Goal: Task Accomplishment & Management: Manage account settings

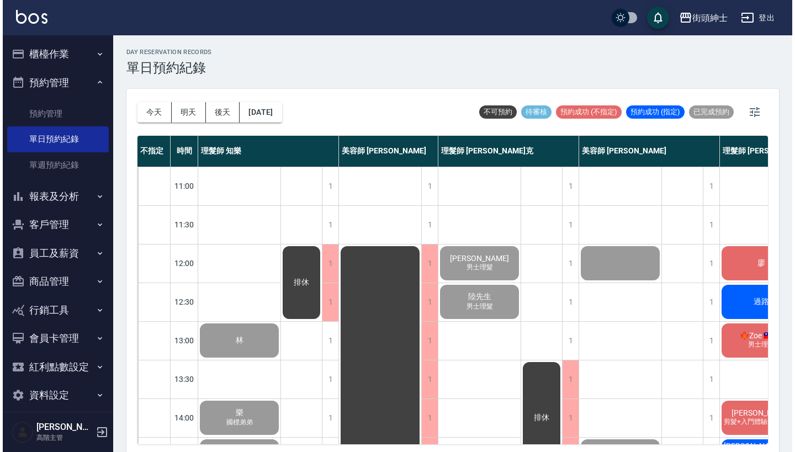
scroll to position [542, 0]
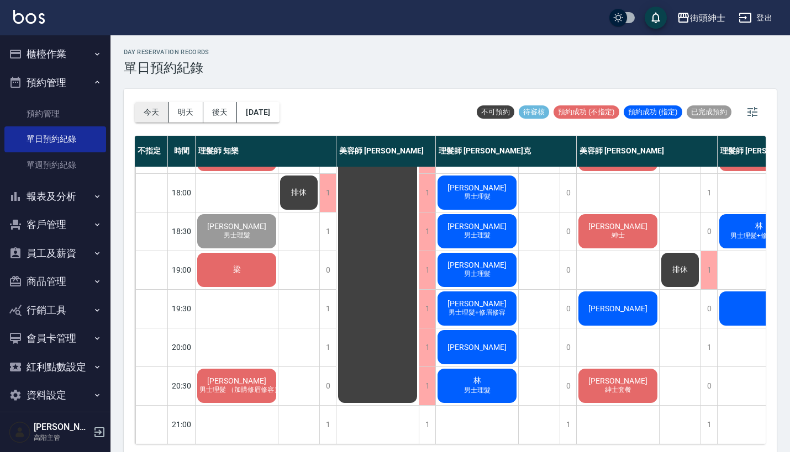
click at [144, 119] on button "今天" at bounding box center [152, 112] width 34 height 20
click at [640, 225] on div "林育祥 紳士" at bounding box center [617, 232] width 82 height 38
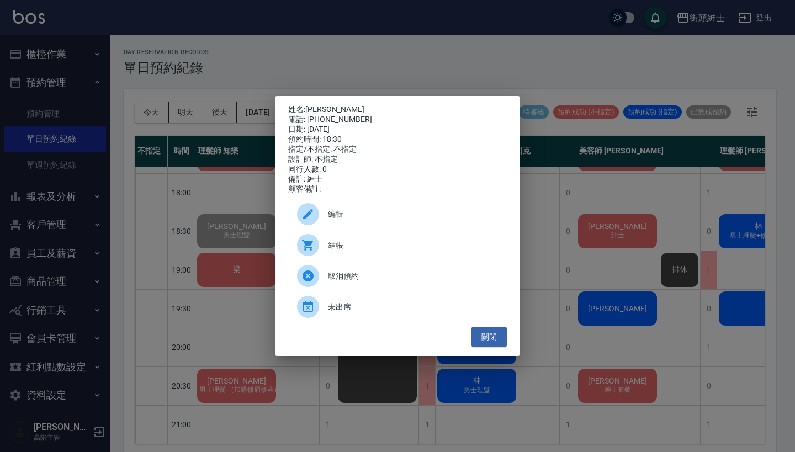
click at [328, 115] on div "電話: 0932028206" at bounding box center [397, 120] width 219 height 10
click at [325, 110] on link "[PERSON_NAME]" at bounding box center [334, 109] width 59 height 9
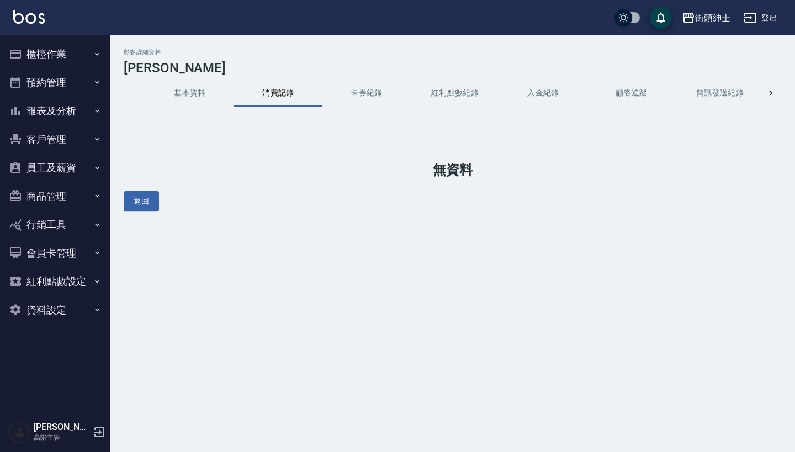
click at [62, 92] on button "預約管理" at bounding box center [55, 82] width 102 height 29
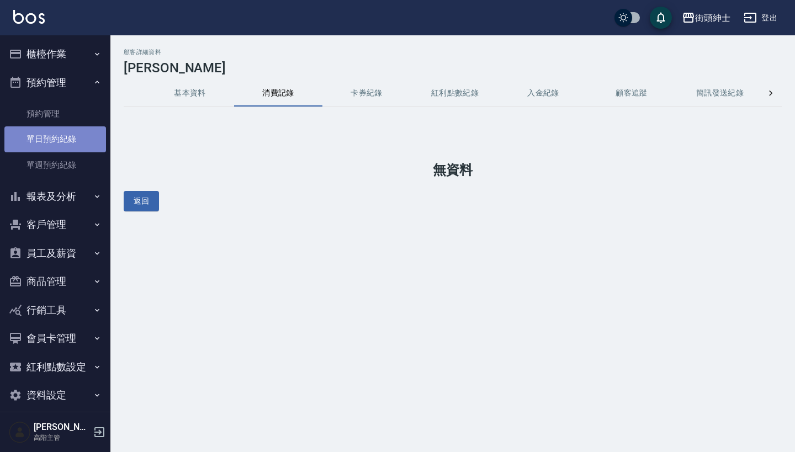
click at [73, 146] on link "單日預約紀錄" at bounding box center [55, 138] width 102 height 25
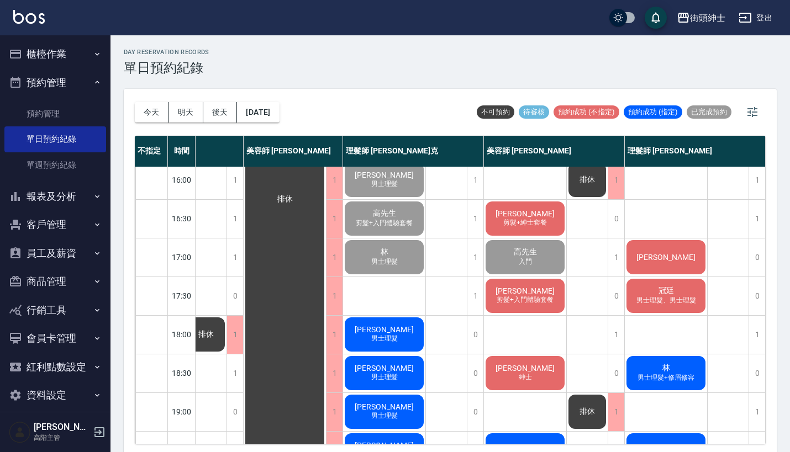
scroll to position [474, 98]
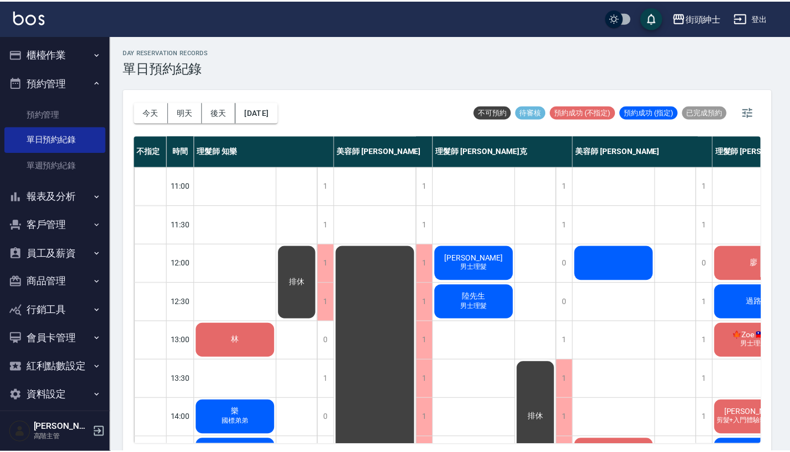
scroll to position [284, 42]
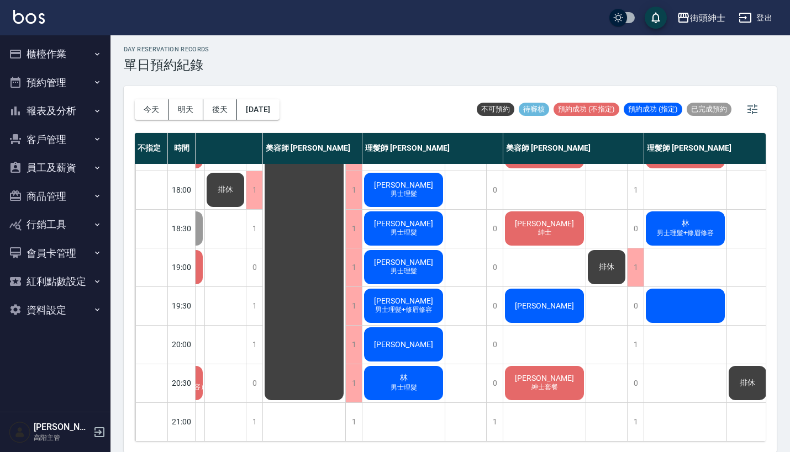
scroll to position [543, 73]
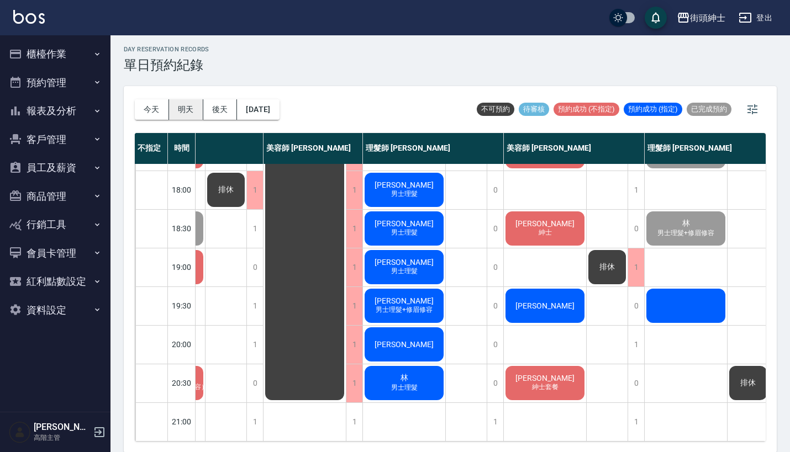
click at [189, 109] on button "明天" at bounding box center [186, 109] width 34 height 20
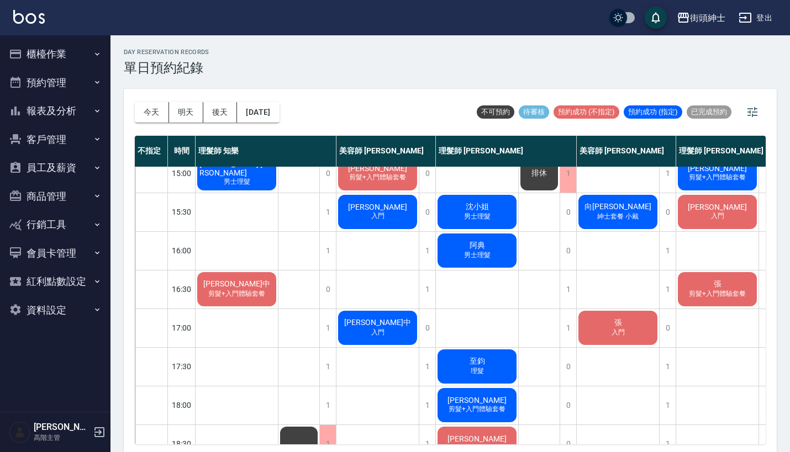
scroll to position [160, 0]
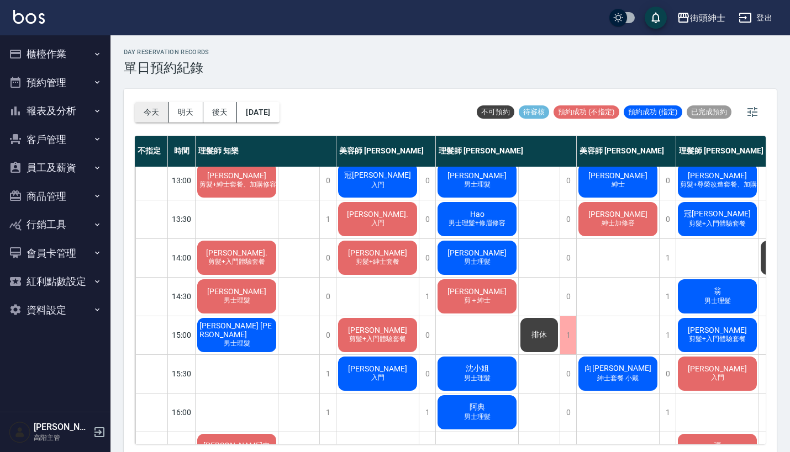
click at [156, 108] on button "今天" at bounding box center [152, 112] width 34 height 20
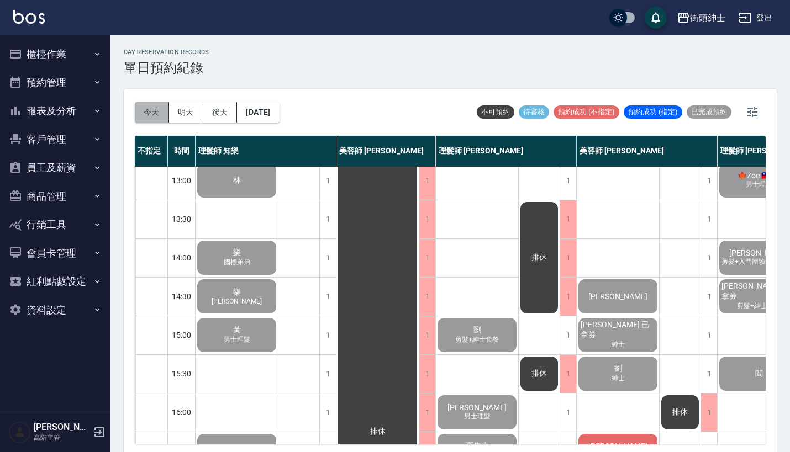
click at [155, 120] on button "今天" at bounding box center [152, 112] width 34 height 20
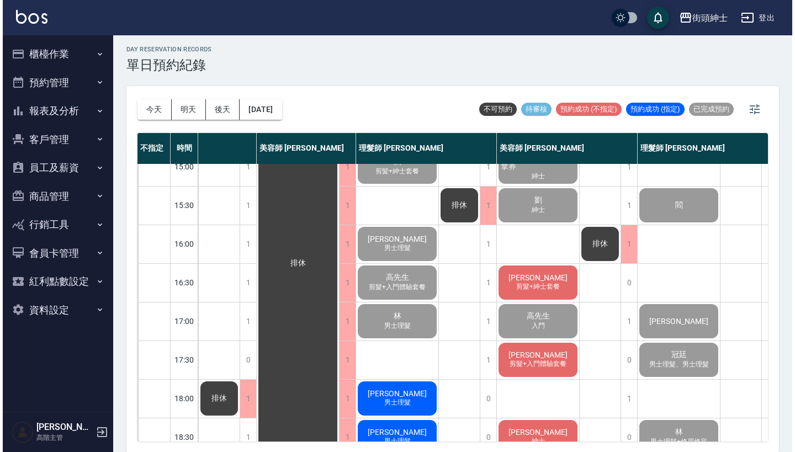
scroll to position [326, 82]
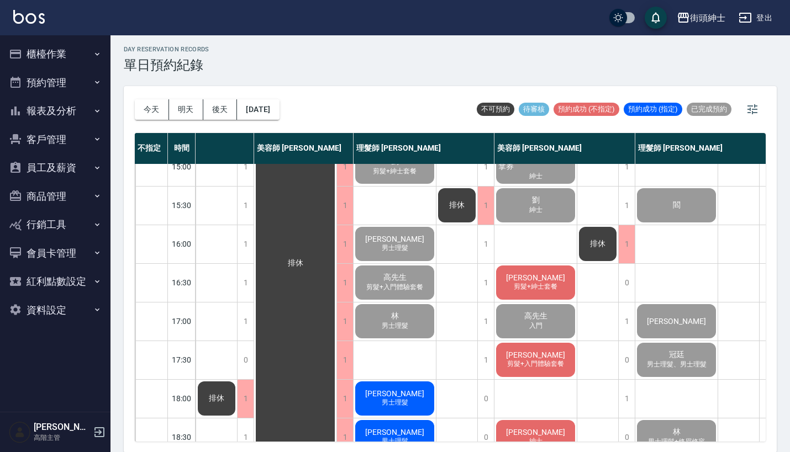
click at [538, 274] on span "[PERSON_NAME]" at bounding box center [535, 277] width 63 height 9
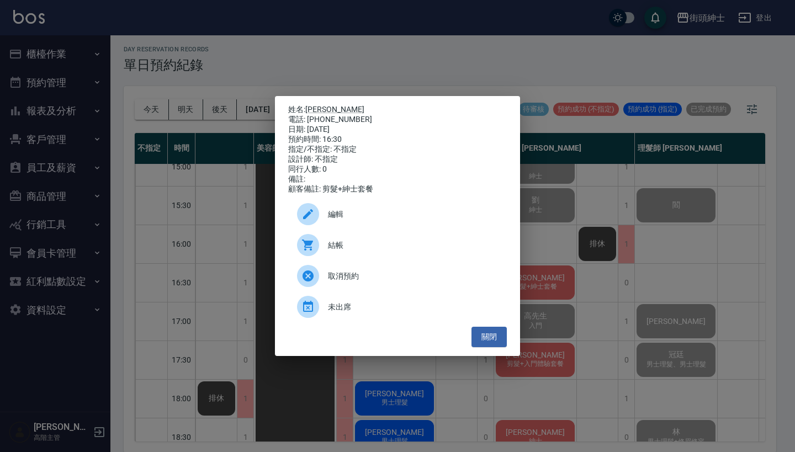
click at [365, 249] on span "結帳" at bounding box center [413, 246] width 170 height 12
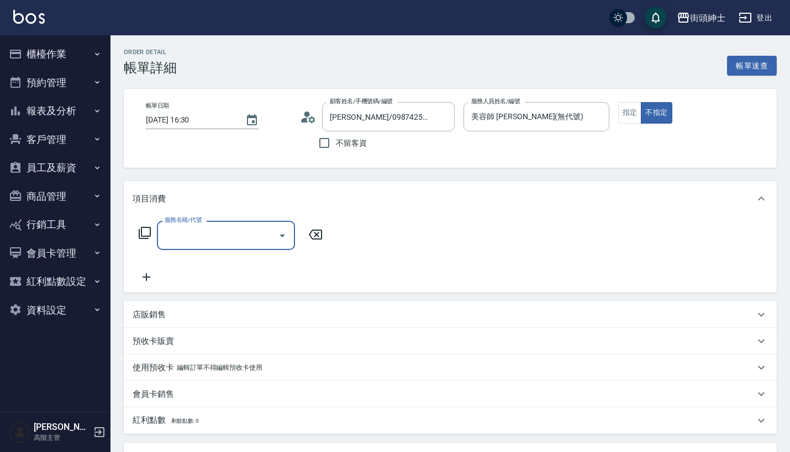
click at [231, 231] on input "服務名稱/代號" at bounding box center [218, 235] width 112 height 19
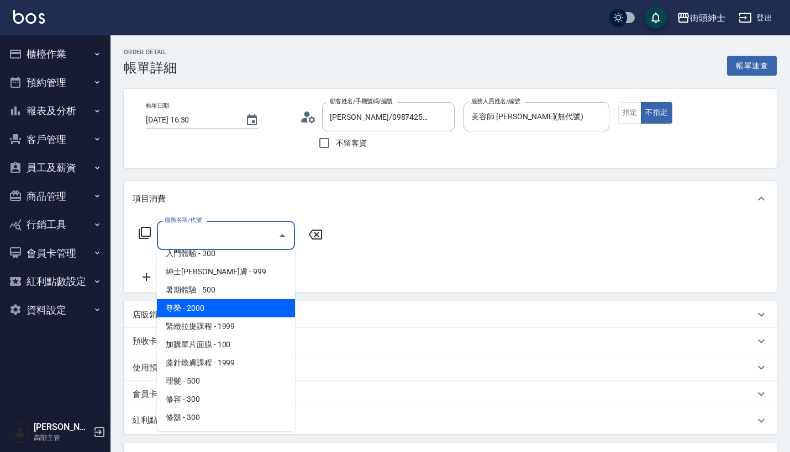
scroll to position [101, 0]
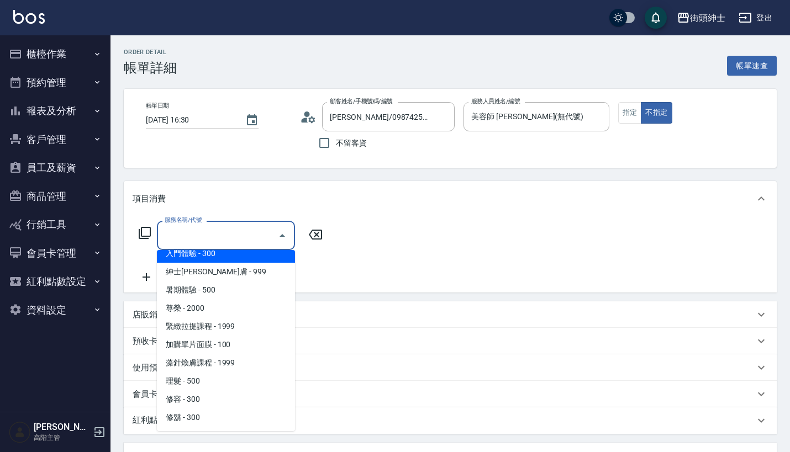
click at [258, 268] on span "紳士[PERSON_NAME]膚 - 999" at bounding box center [226, 272] width 138 height 18
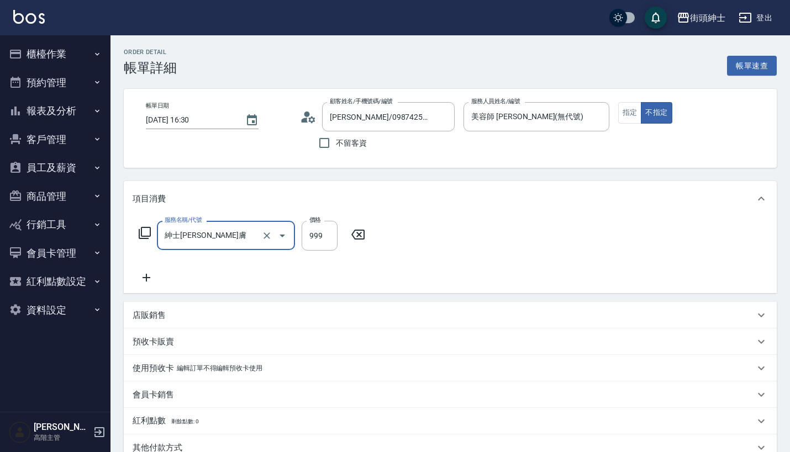
type input "紳士全效煥膚"
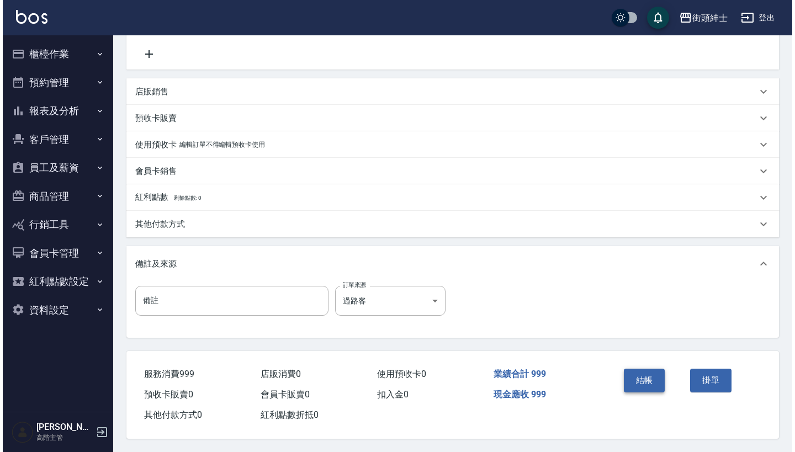
scroll to position [229, 0]
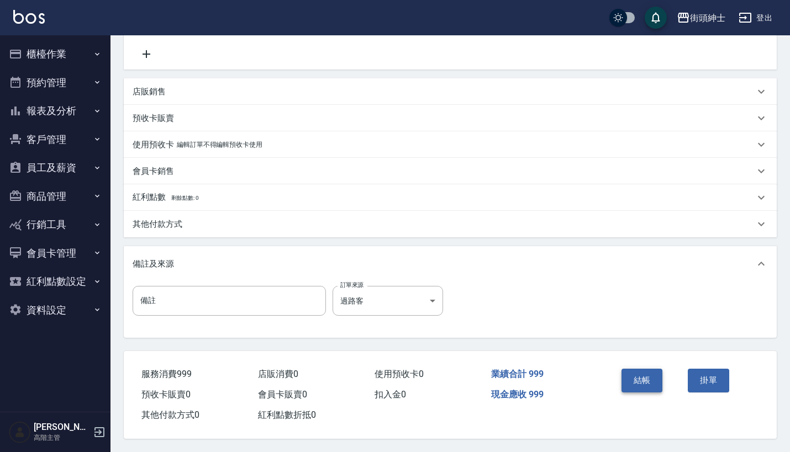
click at [637, 378] on button "結帳" at bounding box center [641, 380] width 41 height 23
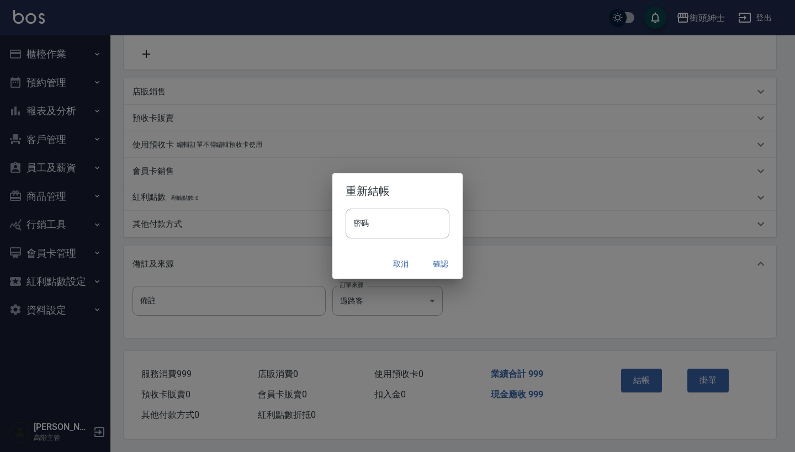
click at [436, 259] on button "確認" at bounding box center [440, 264] width 35 height 20
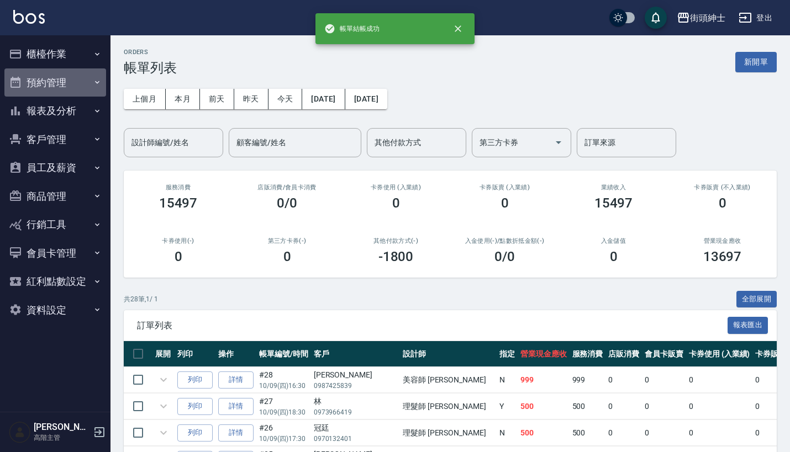
click at [77, 81] on button "預約管理" at bounding box center [55, 82] width 102 height 29
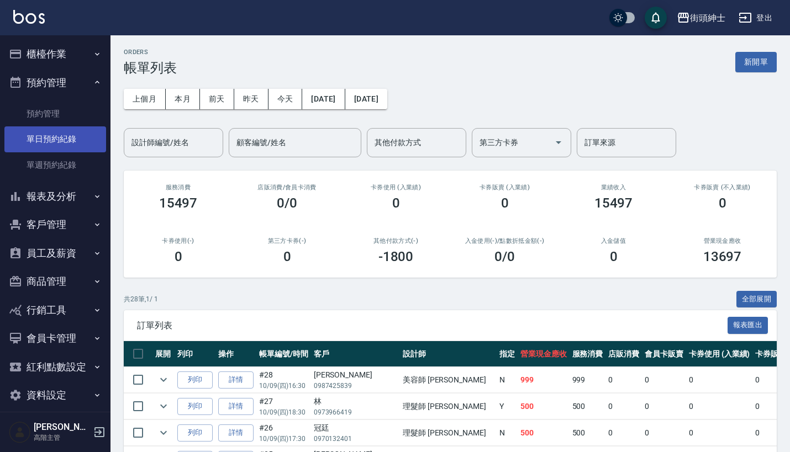
click at [80, 141] on link "單日預約紀錄" at bounding box center [55, 138] width 102 height 25
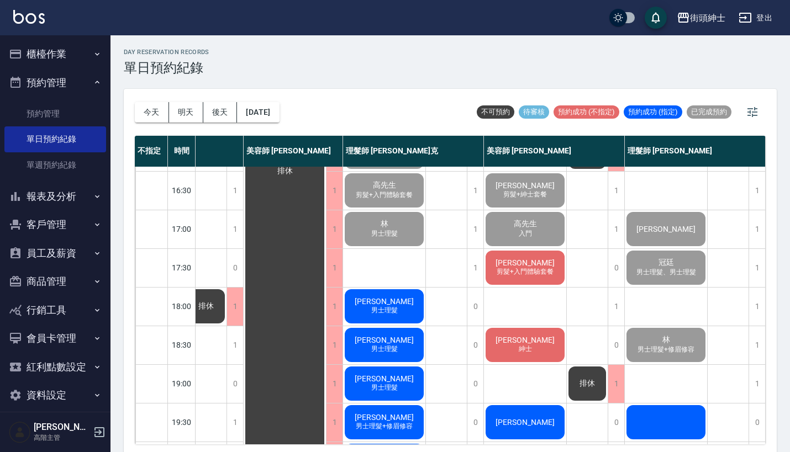
scroll to position [431, 98]
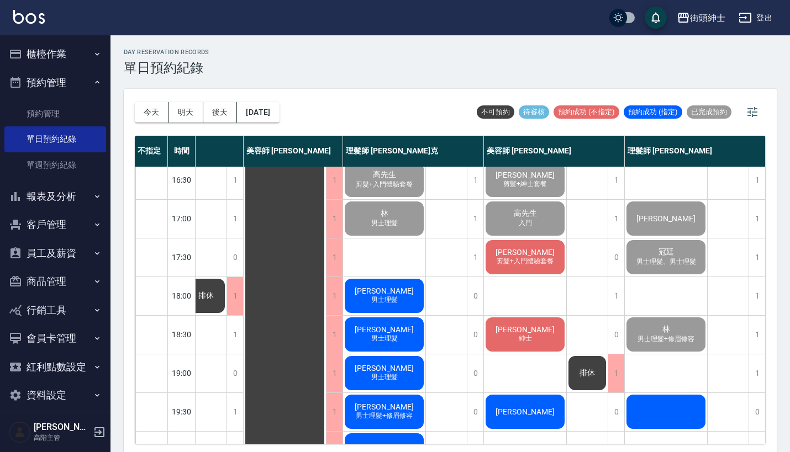
click at [532, 255] on span "[PERSON_NAME]" at bounding box center [524, 252] width 63 height 9
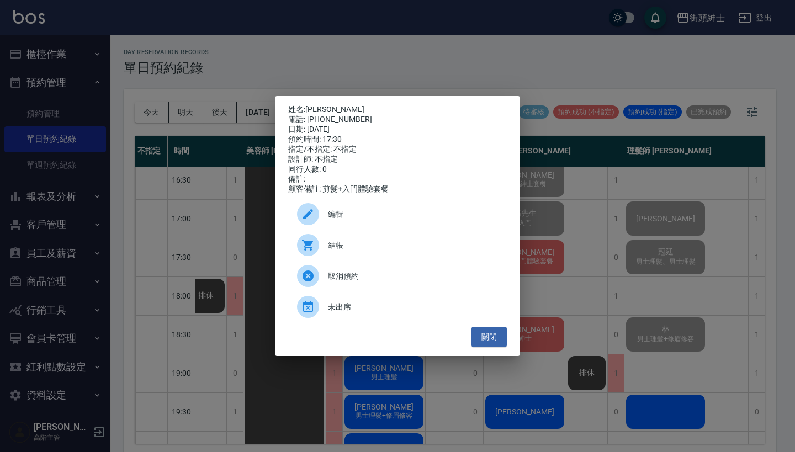
click at [603, 260] on div "姓名: 謝子偉 電話: 0912329931 日期: 2025/10/09 預約時間: 17:30 指定/不指定: 不指定 設計師: 不指定 同行人數: 0 …" at bounding box center [397, 226] width 795 height 452
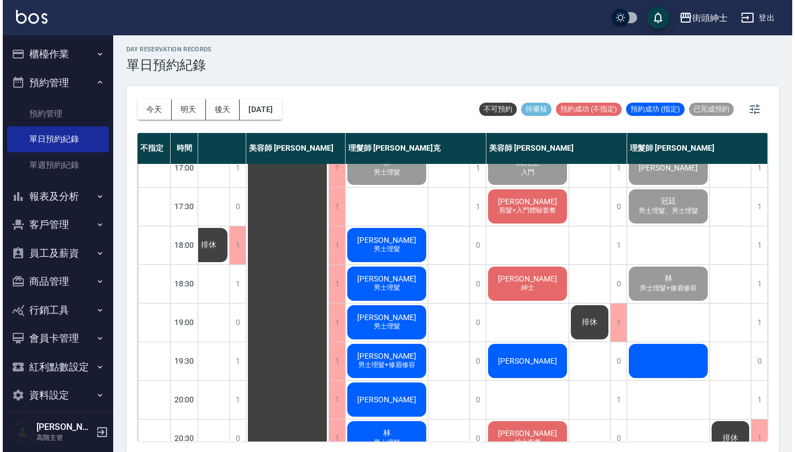
scroll to position [480, 93]
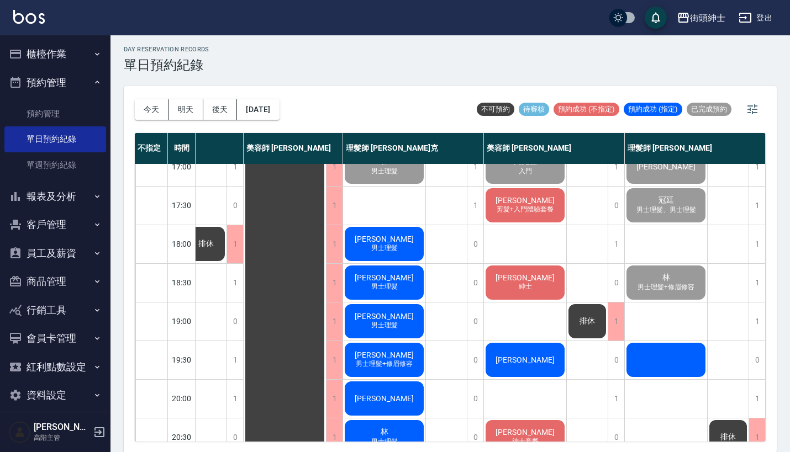
click at [521, 206] on span "剪髮+入門體驗套餐" at bounding box center [524, 209] width 61 height 9
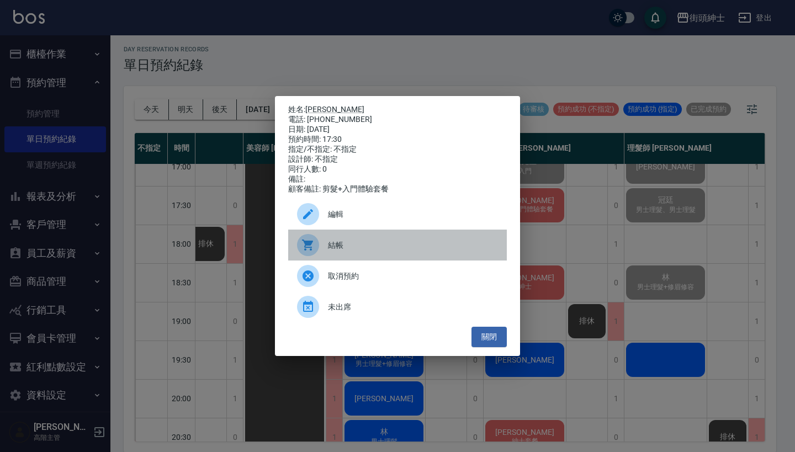
click at [364, 248] on span "結帳" at bounding box center [413, 246] width 170 height 12
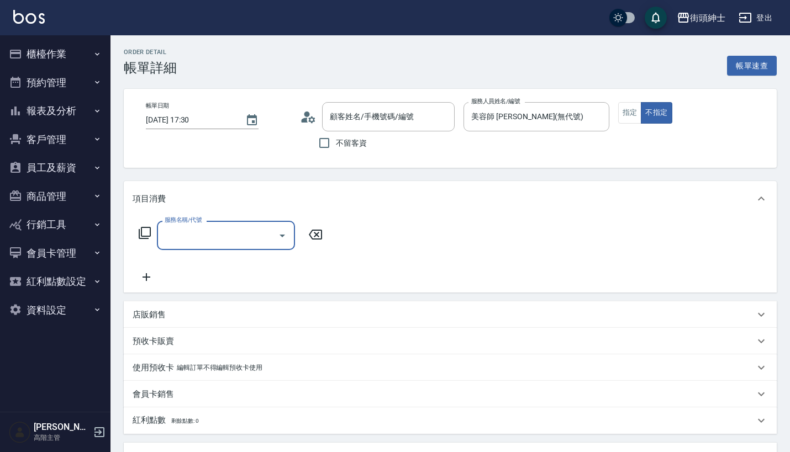
type input "[PERSON_NAME]/0912329931/null"
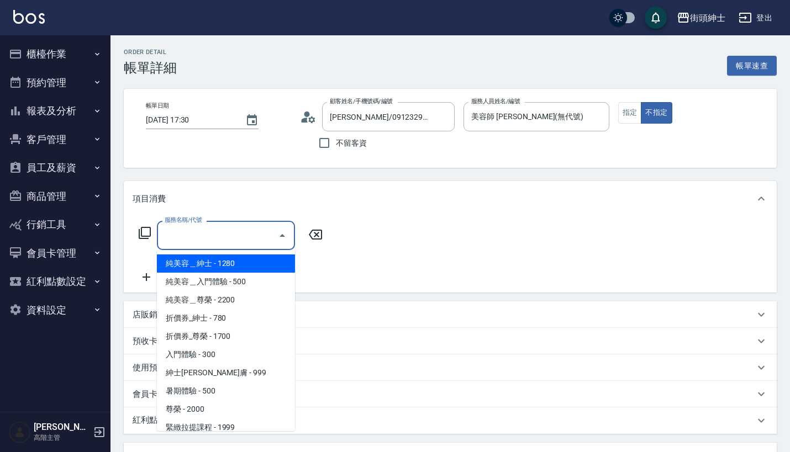
click at [235, 236] on input "服務名稱/代號" at bounding box center [218, 235] width 112 height 19
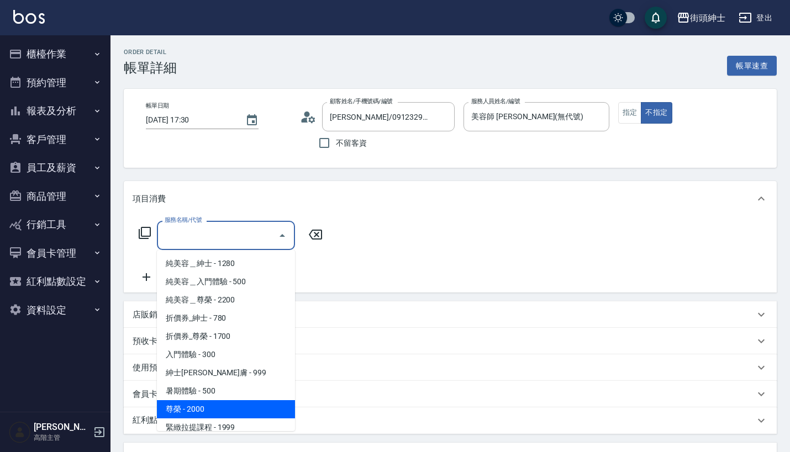
scroll to position [91, 0]
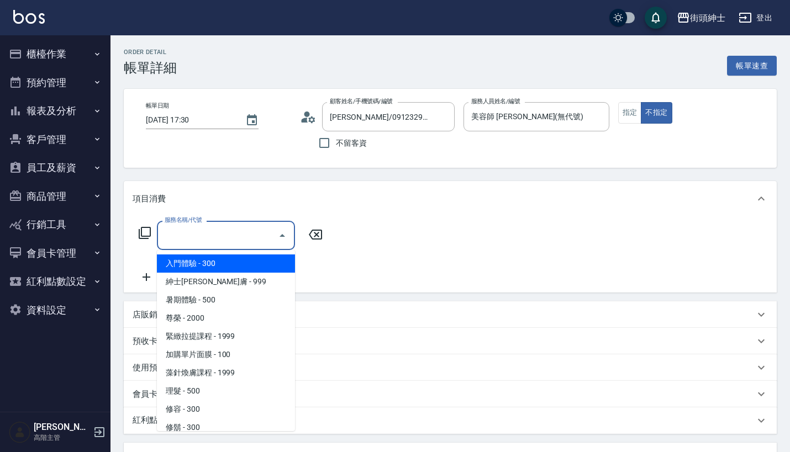
click at [236, 261] on span "入門體驗 - 300" at bounding box center [226, 264] width 138 height 18
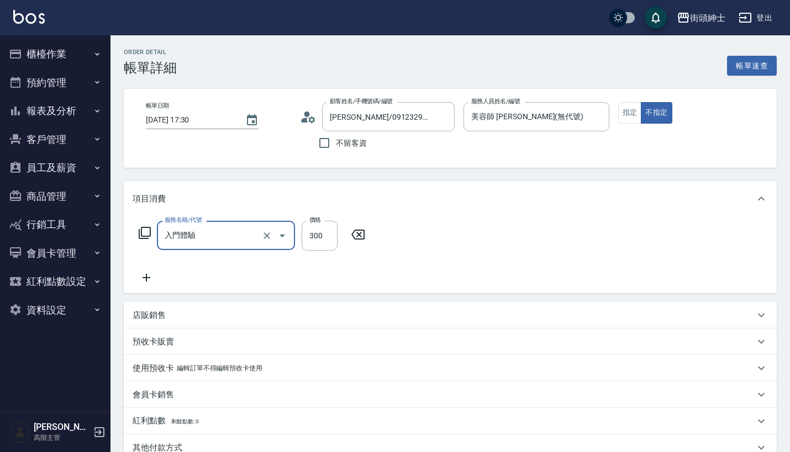
type input "入門體驗"
click at [144, 275] on icon at bounding box center [147, 277] width 28 height 13
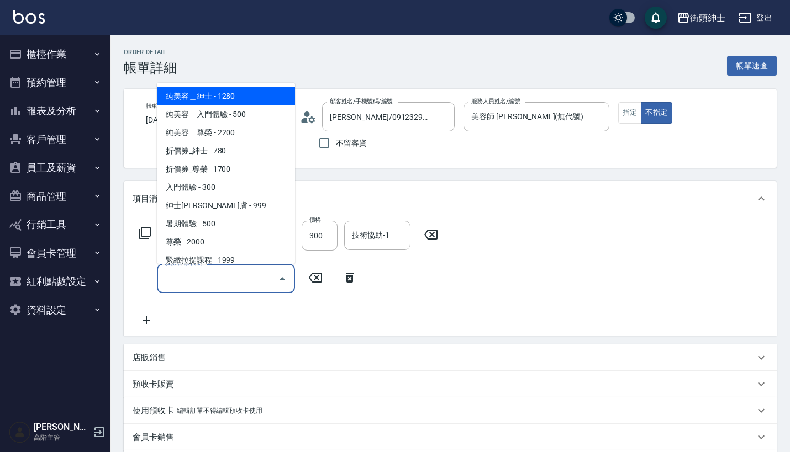
click at [196, 274] on input "服務名稱/代號" at bounding box center [218, 278] width 112 height 19
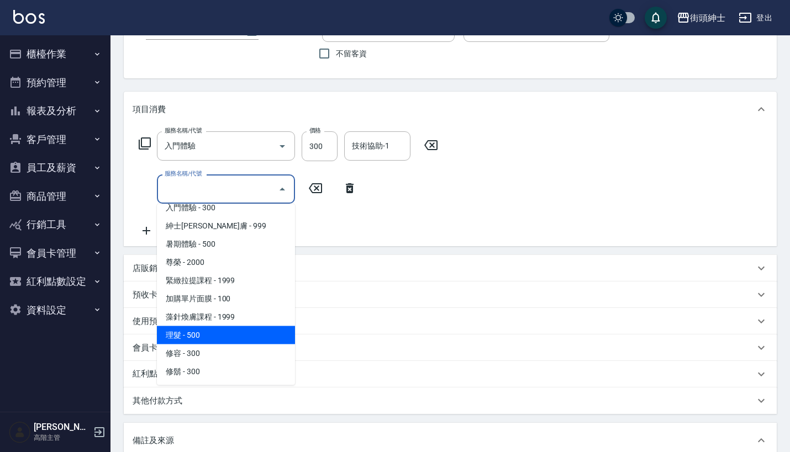
scroll to position [101, 0]
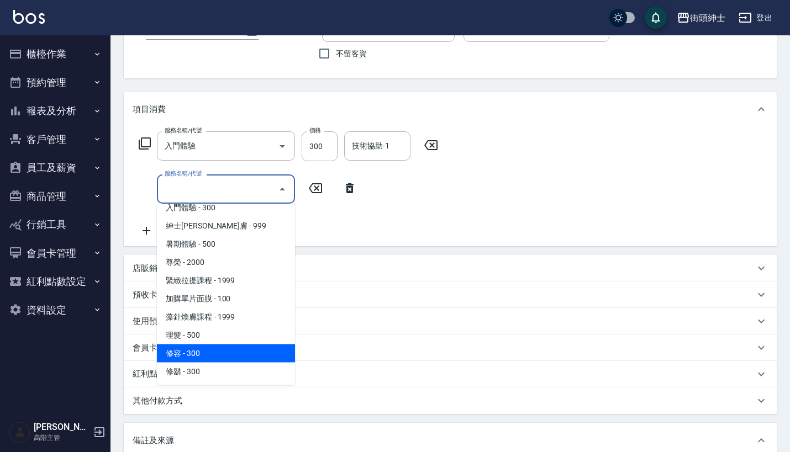
click at [207, 356] on span "修容 - 300" at bounding box center [226, 354] width 138 height 18
type input "修容(A03)"
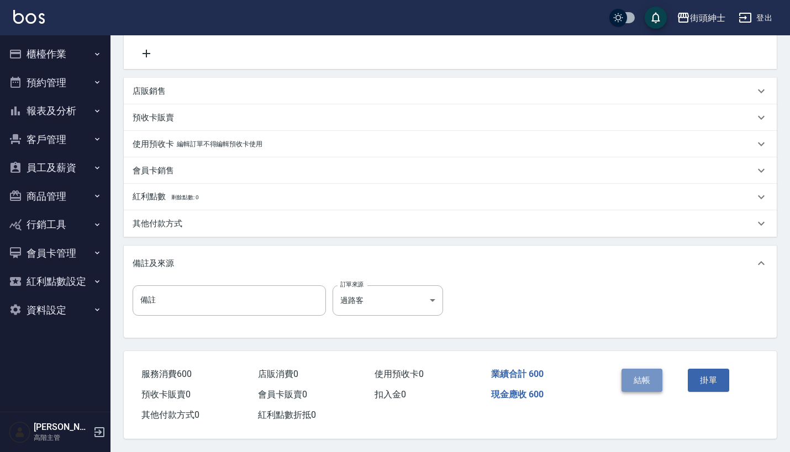
click at [638, 373] on button "結帳" at bounding box center [641, 380] width 41 height 23
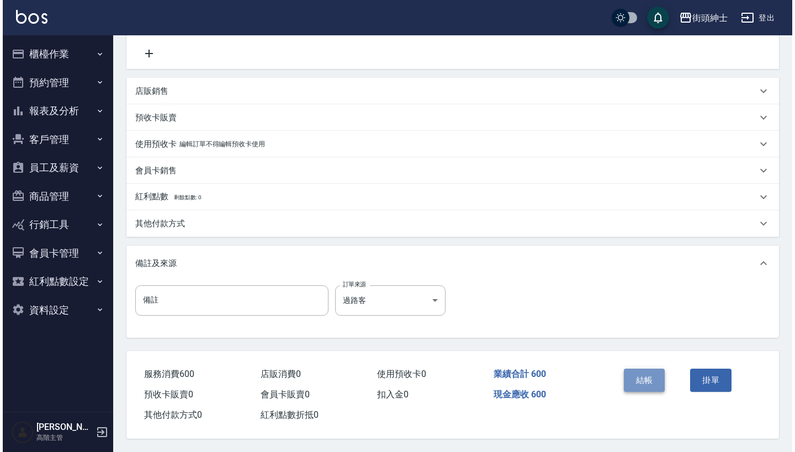
scroll to position [272, 0]
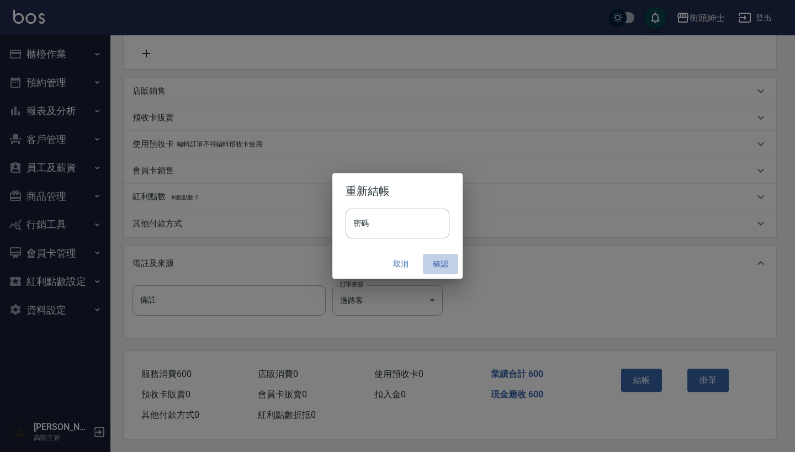
click at [437, 257] on button "確認" at bounding box center [440, 264] width 35 height 20
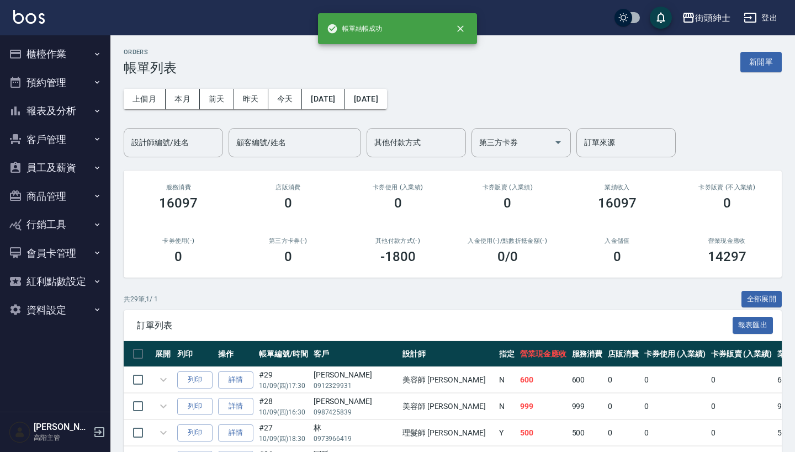
click at [61, 86] on button "預約管理" at bounding box center [55, 82] width 102 height 29
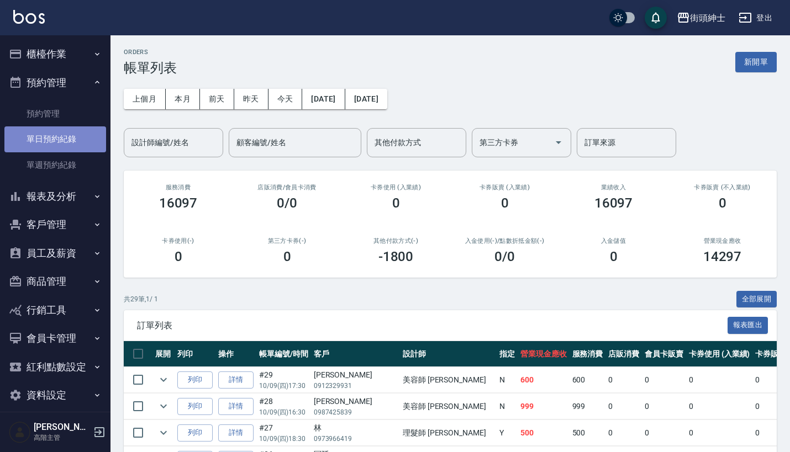
click at [73, 132] on link "單日預約紀錄" at bounding box center [55, 138] width 102 height 25
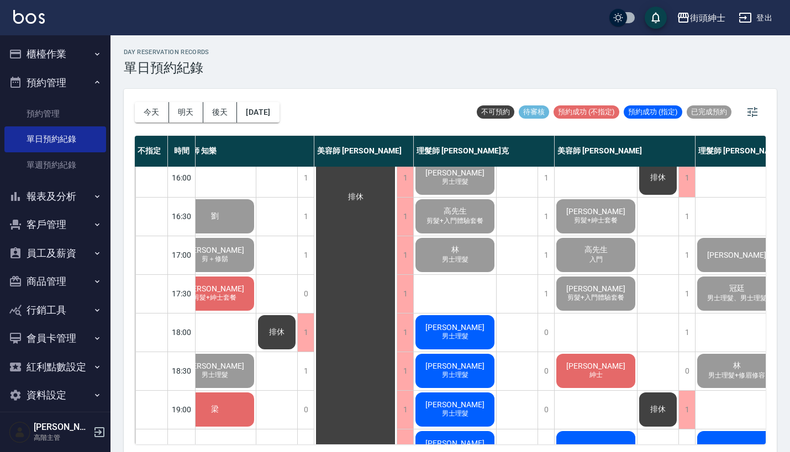
scroll to position [388, 22]
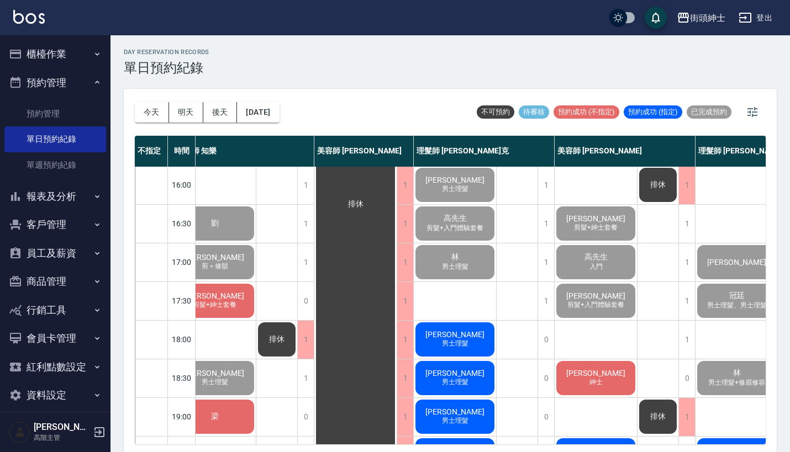
click at [601, 258] on span "高先生" at bounding box center [596, 257] width 28 height 10
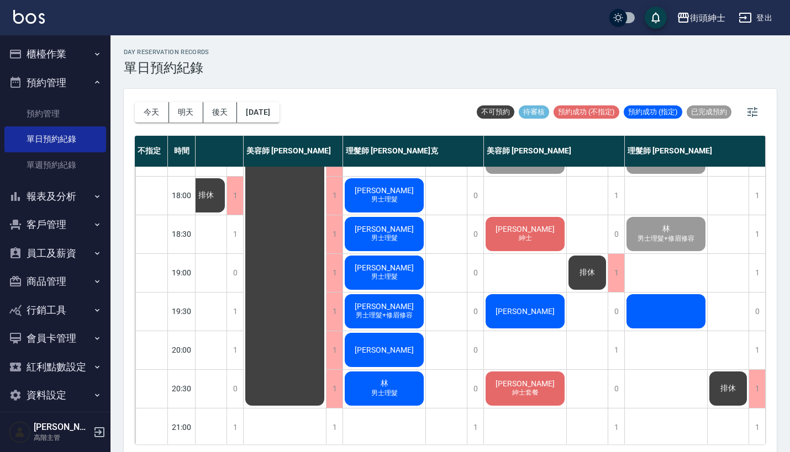
scroll to position [497, 98]
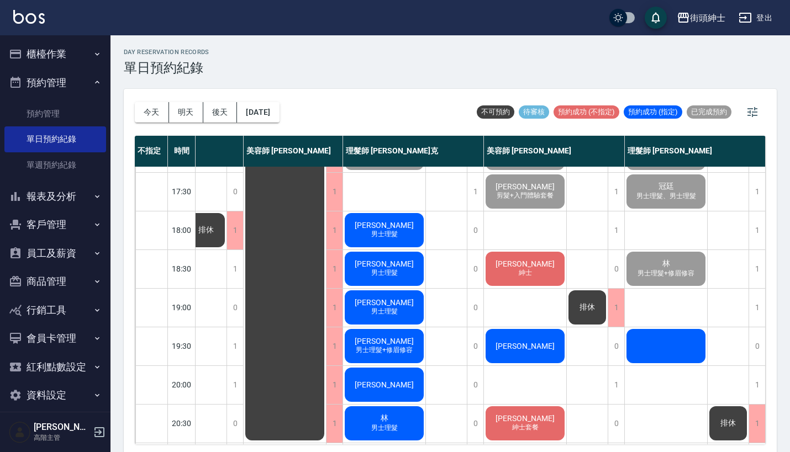
click at [521, 278] on span "紳士" at bounding box center [525, 272] width 18 height 9
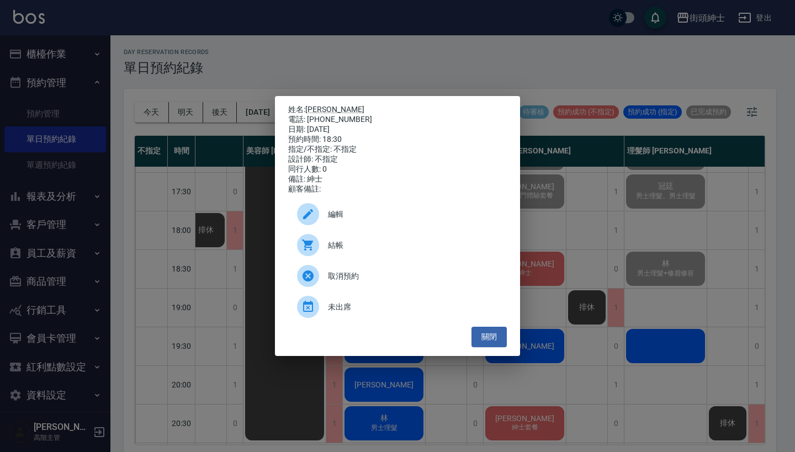
click at [343, 251] on span "結帳" at bounding box center [413, 246] width 170 height 12
click at [595, 239] on div "姓名: 林育祥 電話: 0932028206 日期: 2025/10/09 預約時間: 18:30 指定/不指定: 不指定 設計師: 不指定 同行人數: 0 …" at bounding box center [397, 226] width 795 height 452
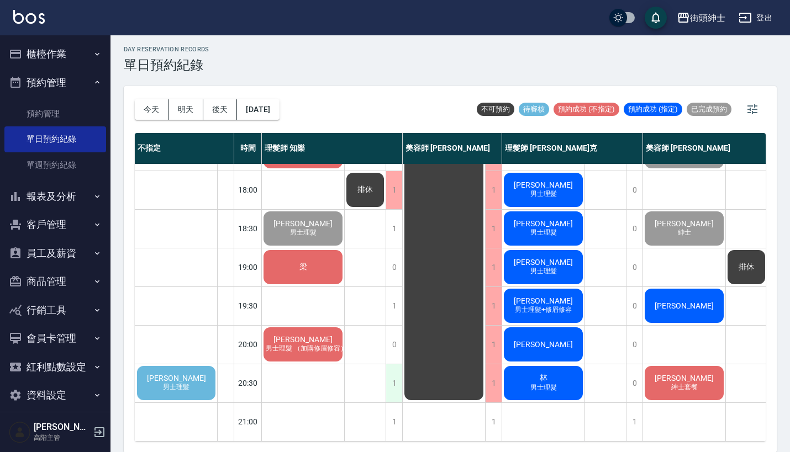
scroll to position [543, 0]
click at [399, 369] on div "1" at bounding box center [393, 383] width 17 height 38
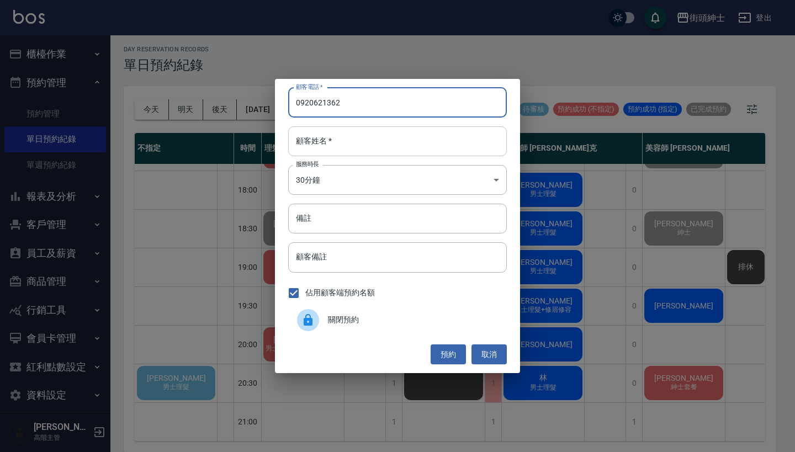
type input "0920621362"
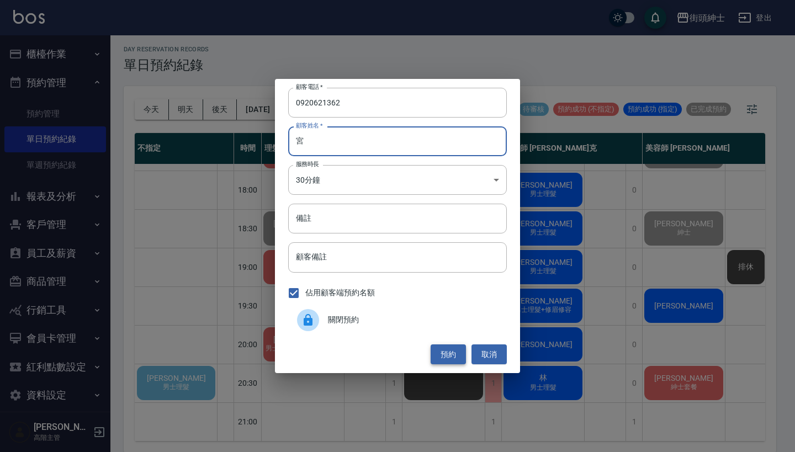
type input "宮"
click at [453, 350] on button "預約" at bounding box center [448, 355] width 35 height 20
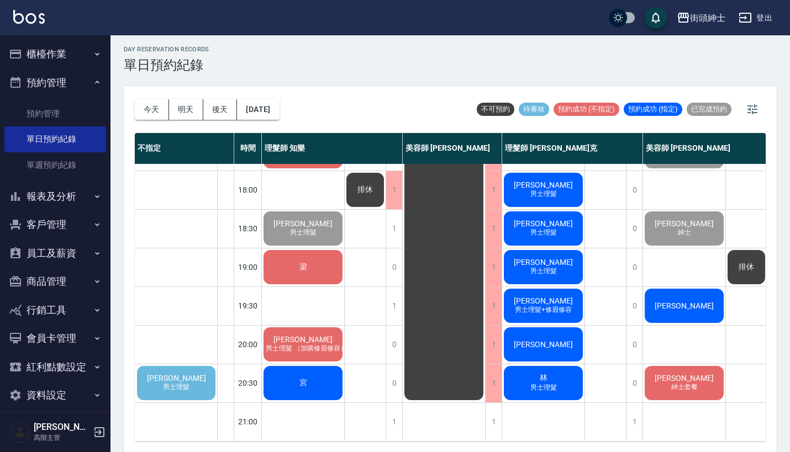
click at [307, 378] on span "宮" at bounding box center [303, 383] width 12 height 10
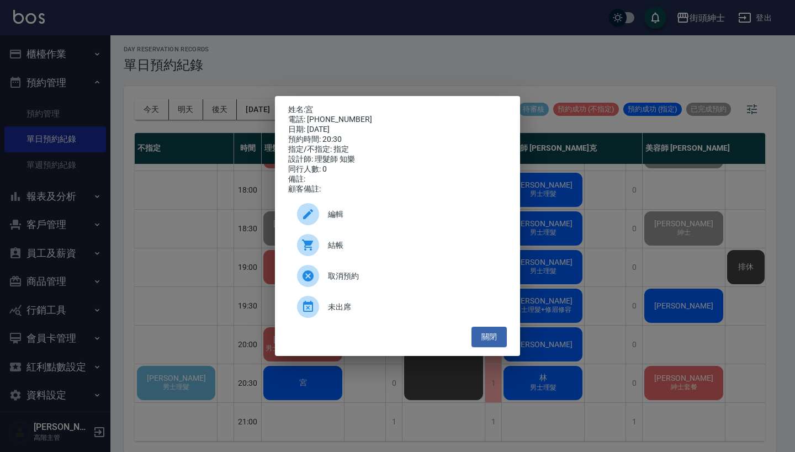
click at [230, 278] on div "姓名: 宮 電話: 0920621362 日期: 2025/10/09 預約時間: 20:30 指定/不指定: 指定 設計師: 理髮師 知樂 同行人數: 0 …" at bounding box center [397, 226] width 795 height 452
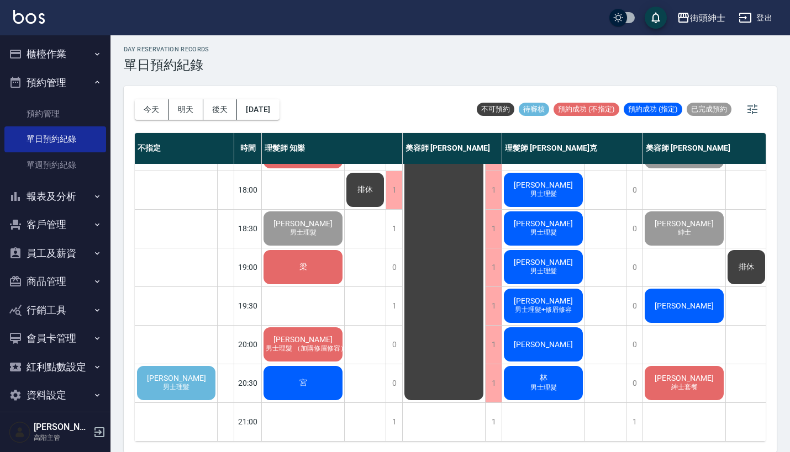
click at [187, 370] on div "鈞彥 男士理髮" at bounding box center [176, 383] width 82 height 38
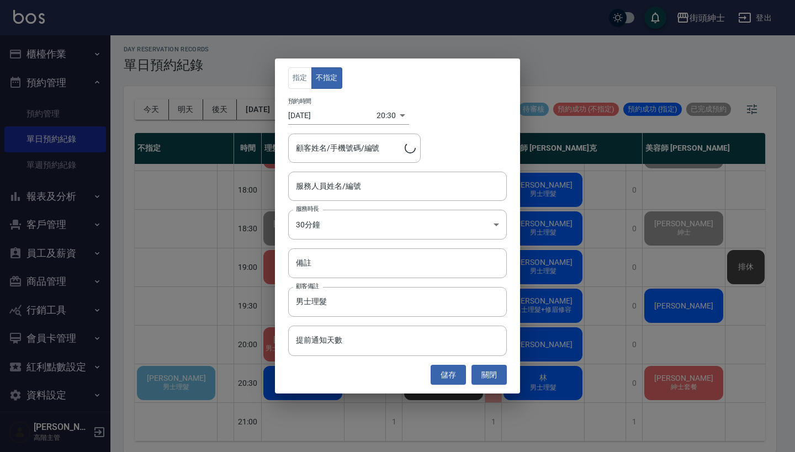
type input "鈞彥/0988978939"
click at [213, 325] on div "指定 不指定 預約時間 2025/10/09 20:30 1760013000000 顧客姓名/手機號碼/編號 鈞彥/0988978939 顧客姓名/手機號碼…" at bounding box center [397, 226] width 795 height 452
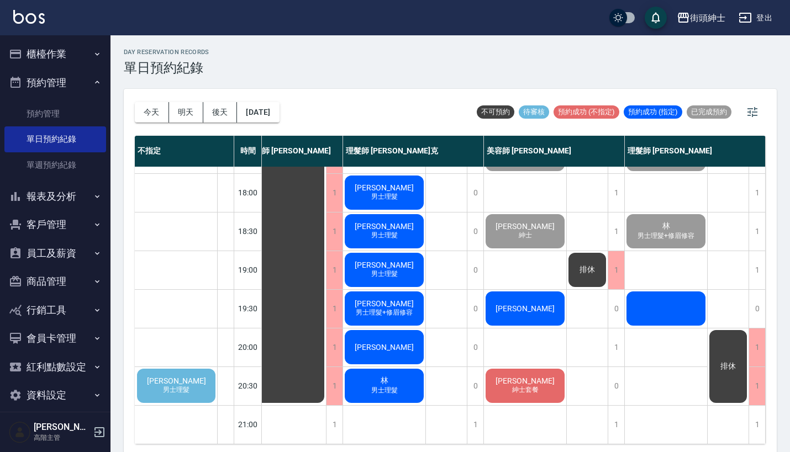
scroll to position [543, 165]
click at [645, 298] on div at bounding box center [665, 309] width 82 height 38
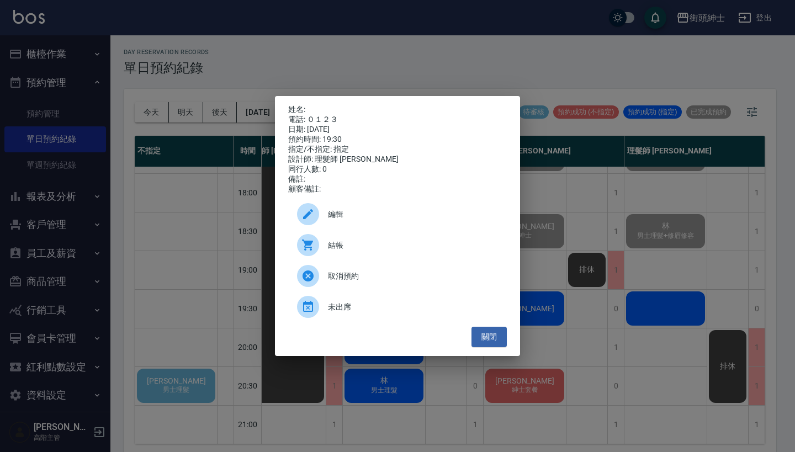
click at [605, 250] on div "姓名: 電話: ０１２３ 日期: 2025/10/09 預約時間: 19:30 指定/不指定: 指定 設計師: 理髮師 eric 同行人數: 0 備註: 顧客…" at bounding box center [397, 226] width 795 height 452
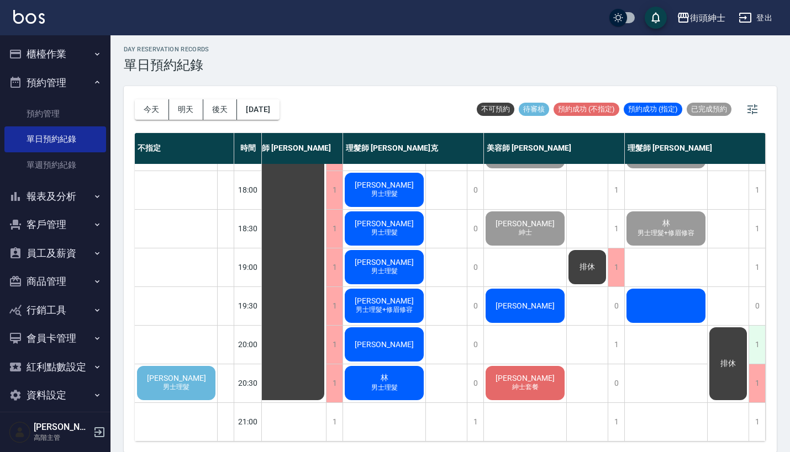
scroll to position [536, 165]
click at [727, 373] on div "排休" at bounding box center [727, 364] width 41 height 76
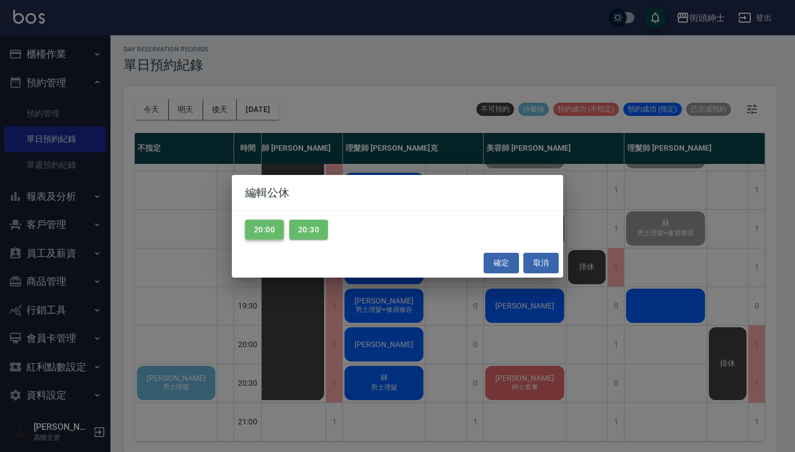
click at [268, 225] on button "20:00" at bounding box center [264, 230] width 39 height 20
click at [251, 227] on button "20:00" at bounding box center [264, 230] width 39 height 20
click at [304, 227] on button "20:30" at bounding box center [308, 230] width 39 height 20
click at [508, 260] on button "確定" at bounding box center [501, 263] width 35 height 20
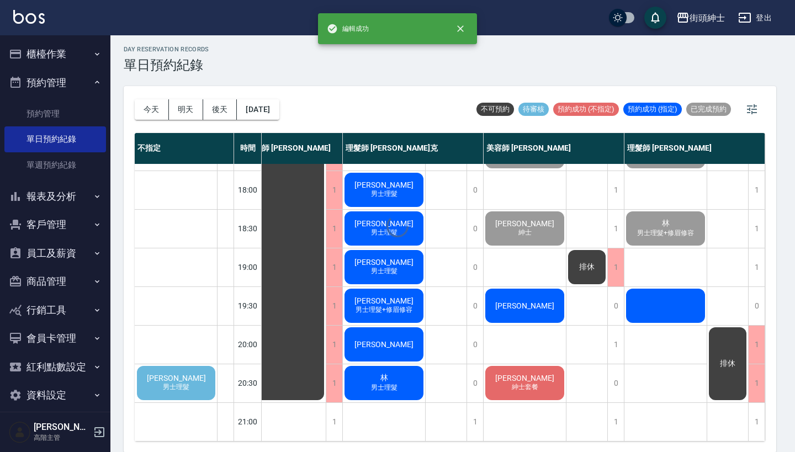
scroll to position [536, 159]
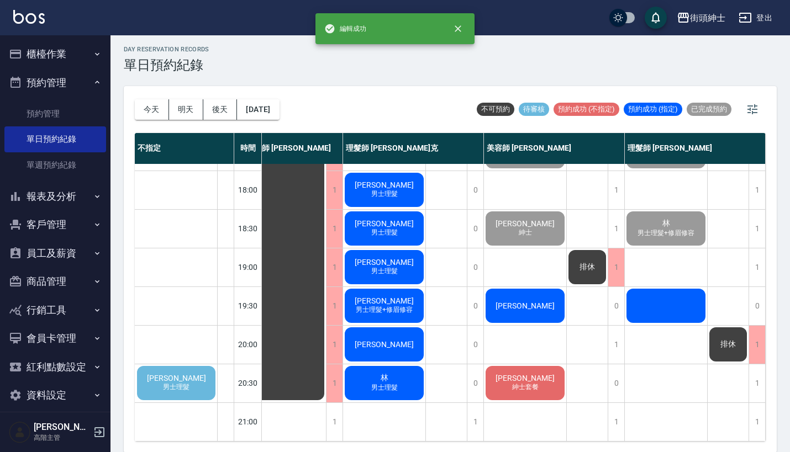
click at [173, 385] on span "男士理髮" at bounding box center [176, 387] width 31 height 9
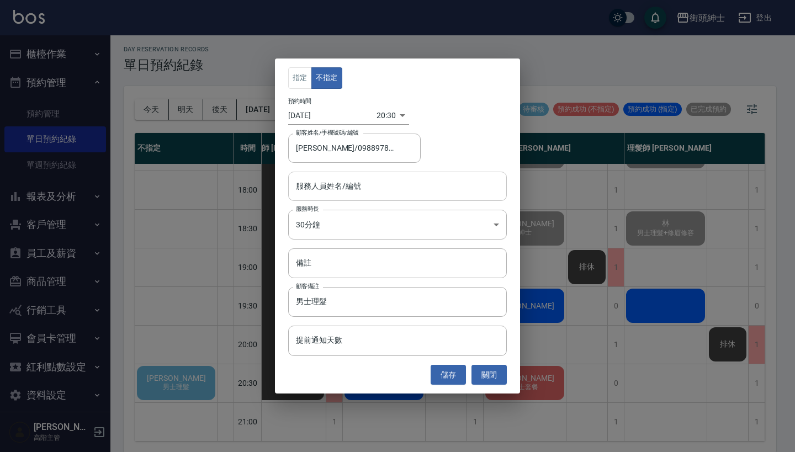
click at [375, 182] on input "服務人員姓名/編號" at bounding box center [397, 186] width 209 height 19
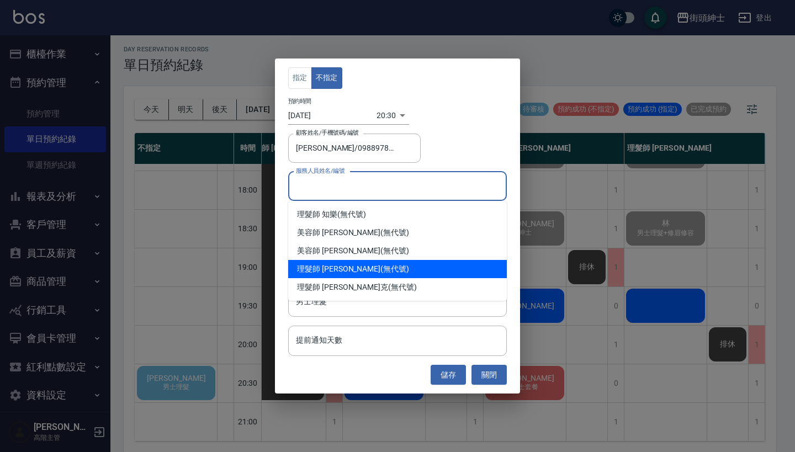
click at [398, 269] on div "理髮師 eric (無代號)" at bounding box center [397, 269] width 219 height 18
type input "理髮師 eric(無代號)"
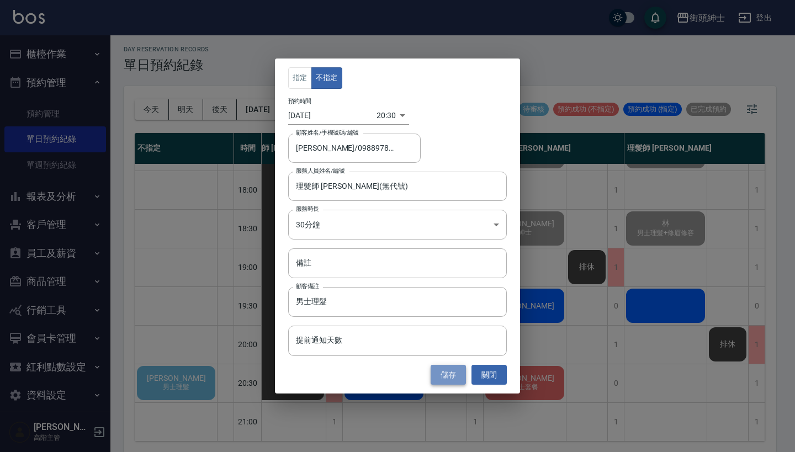
click at [452, 372] on button "儲存" at bounding box center [448, 375] width 35 height 20
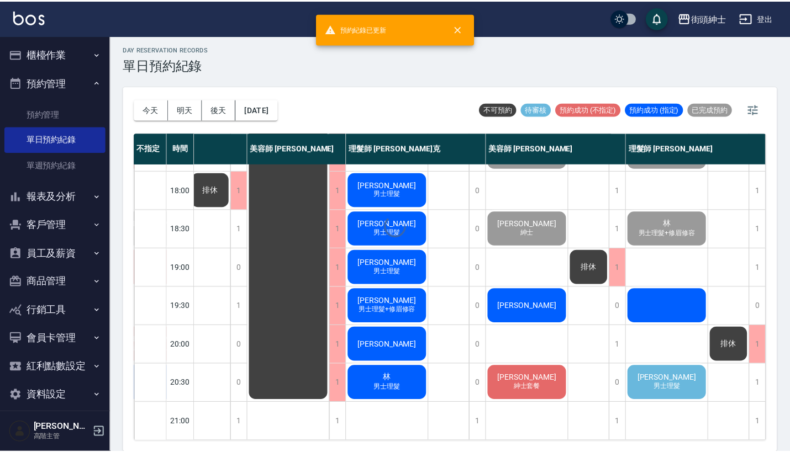
scroll to position [536, 93]
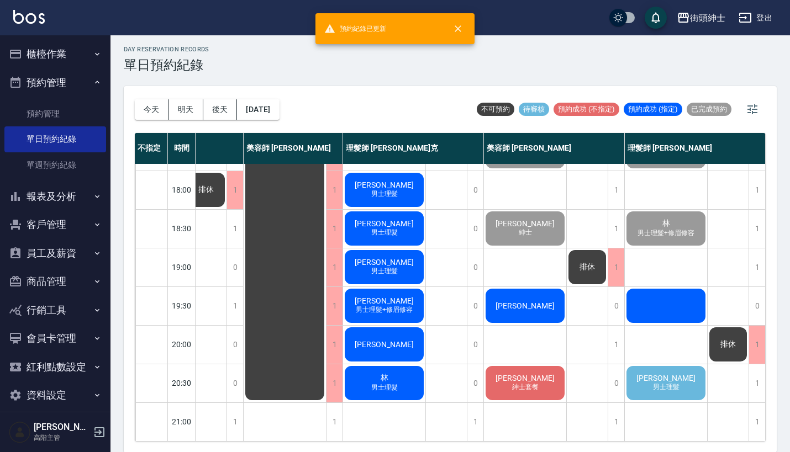
click at [648, 388] on div "鈞彥 男士理髮" at bounding box center [665, 383] width 82 height 38
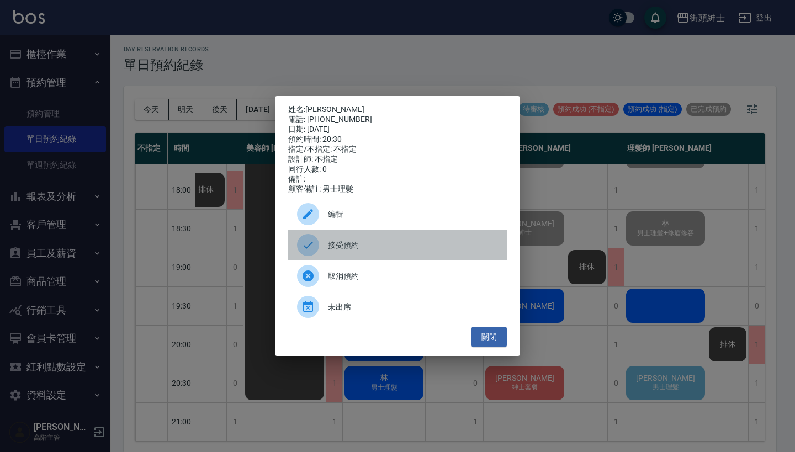
click at [364, 251] on span "接受預約" at bounding box center [413, 246] width 170 height 12
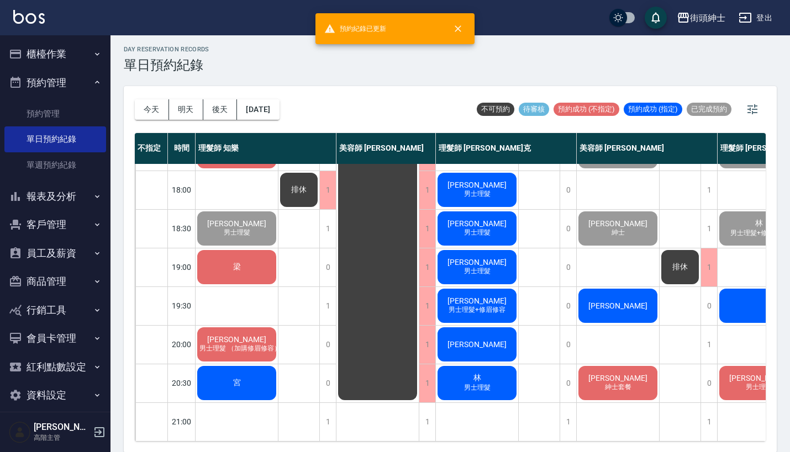
scroll to position [536, 0]
click at [242, 385] on span "宮" at bounding box center [237, 383] width 12 height 10
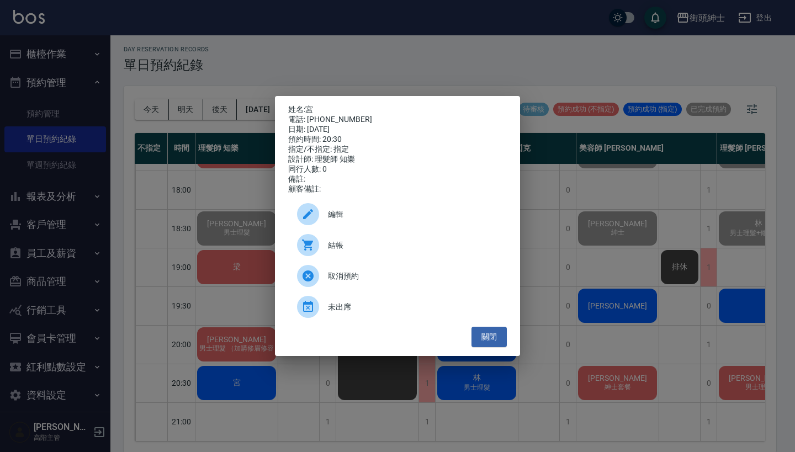
click at [326, 217] on div at bounding box center [312, 214] width 31 height 22
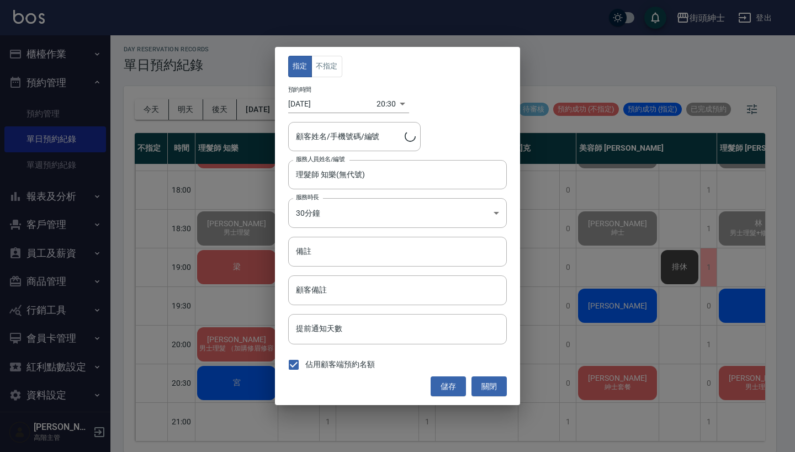
type input "宮/0920621362"
click at [337, 62] on button "不指定" at bounding box center [326, 67] width 31 height 22
click at [448, 391] on button "儲存" at bounding box center [448, 387] width 35 height 20
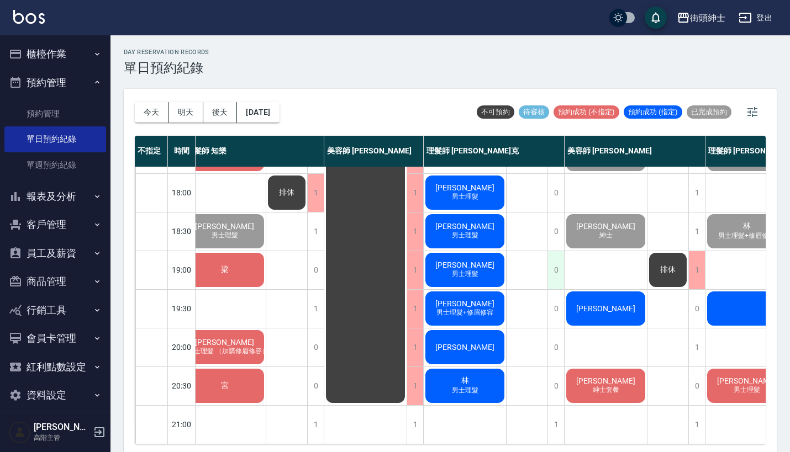
scroll to position [543, 12]
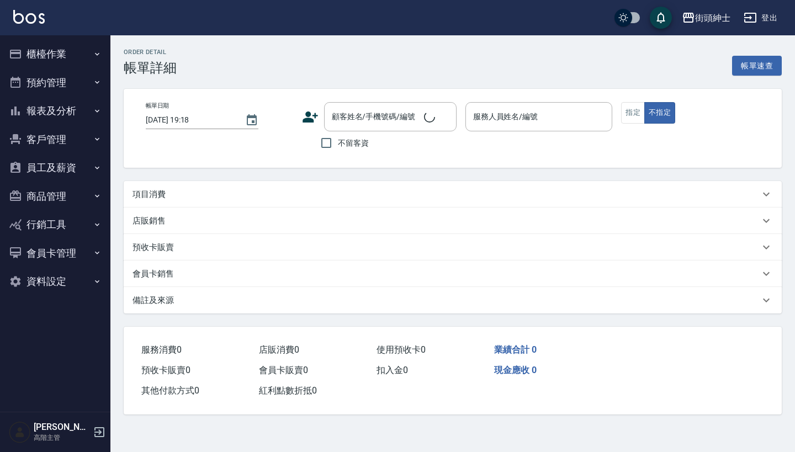
type input "[DATE] 17:00"
type input "美容師 [PERSON_NAME](無代號)"
type input "入門"
type input "高先生/0919662870/null"
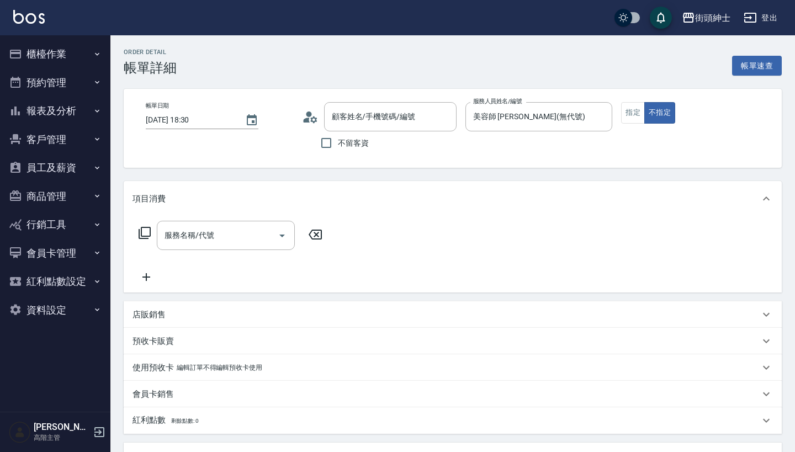
click at [222, 233] on input "服務名稱/代號" at bounding box center [218, 235] width 112 height 19
type input "[PERSON_NAME]/0932028206/null"
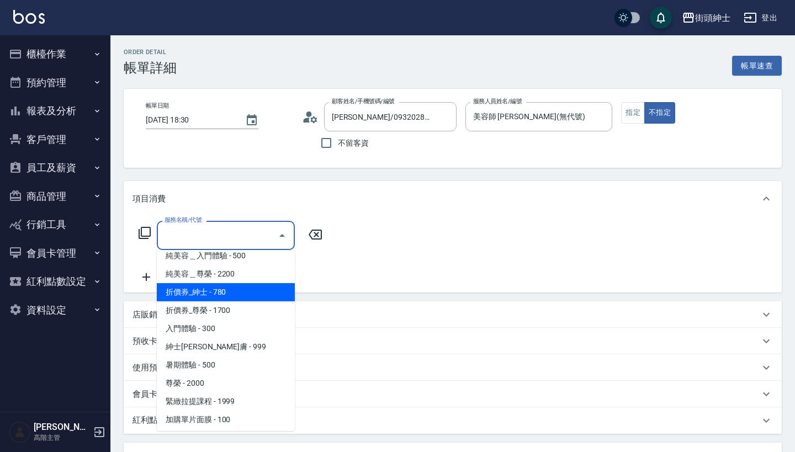
scroll to position [27, 0]
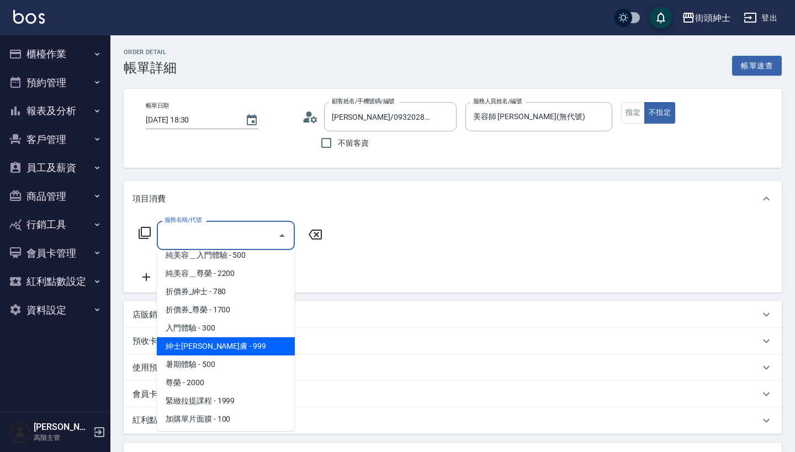
click at [231, 340] on span "紳士[PERSON_NAME]膚 - 999" at bounding box center [226, 346] width 138 height 18
type input "紳士[PERSON_NAME]膚"
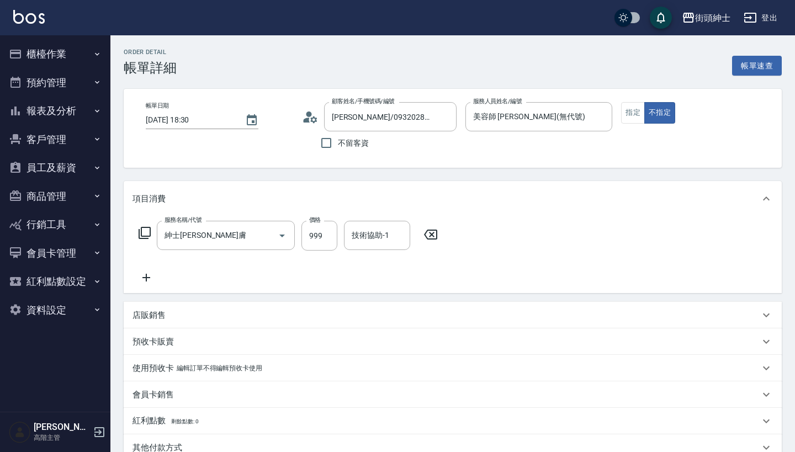
click at [145, 274] on icon at bounding box center [147, 277] width 28 height 13
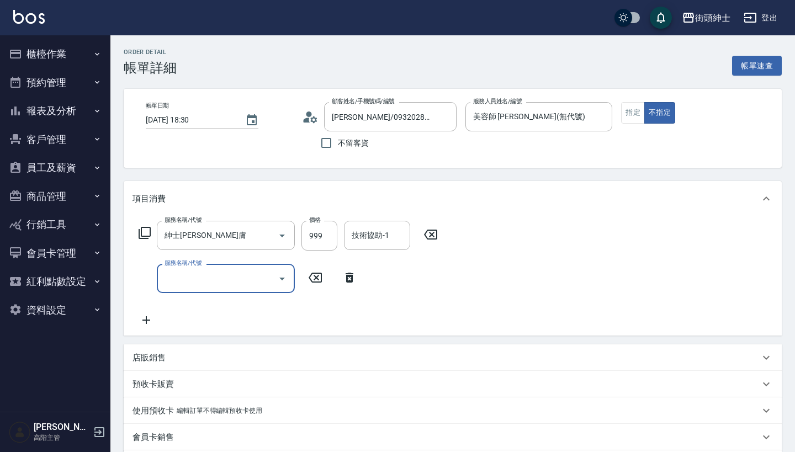
click at [232, 273] on input "服務名稱/代號" at bounding box center [218, 278] width 112 height 19
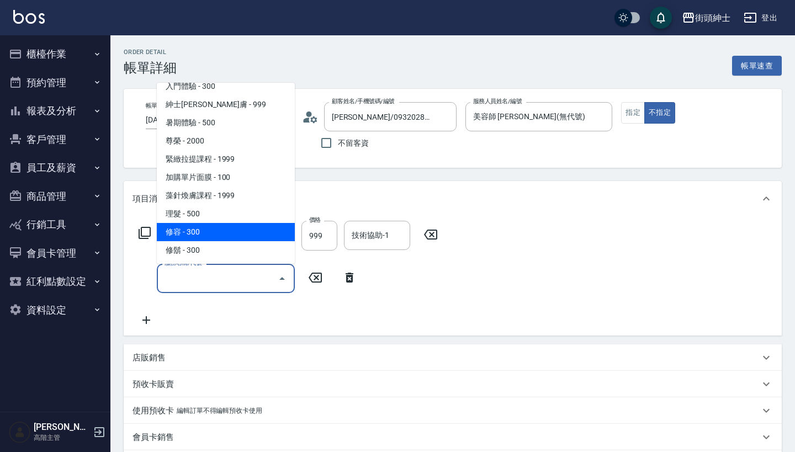
scroll to position [101, 0]
click at [232, 234] on span "修容 - 300" at bounding box center [226, 232] width 138 height 18
type input "修容(A03)"
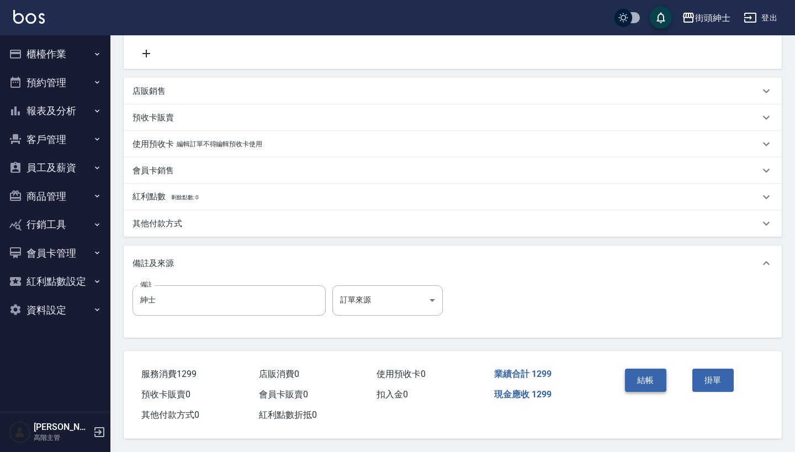
scroll to position [272, 0]
click at [647, 370] on button "結帳" at bounding box center [645, 380] width 41 height 23
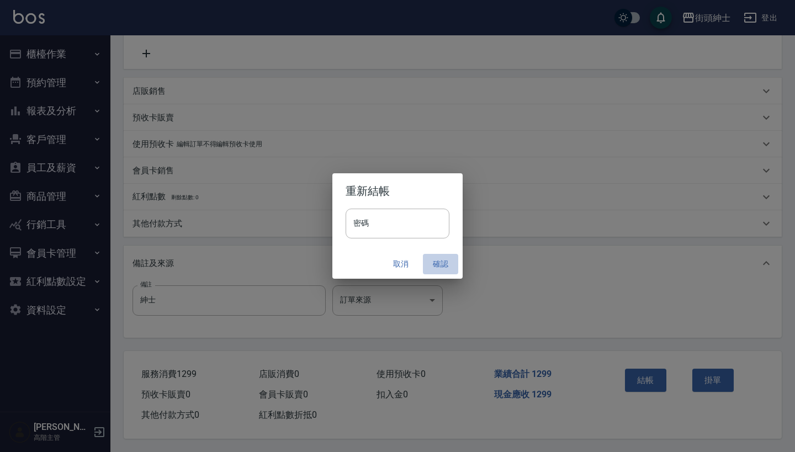
click at [444, 262] on button "確認" at bounding box center [440, 264] width 35 height 20
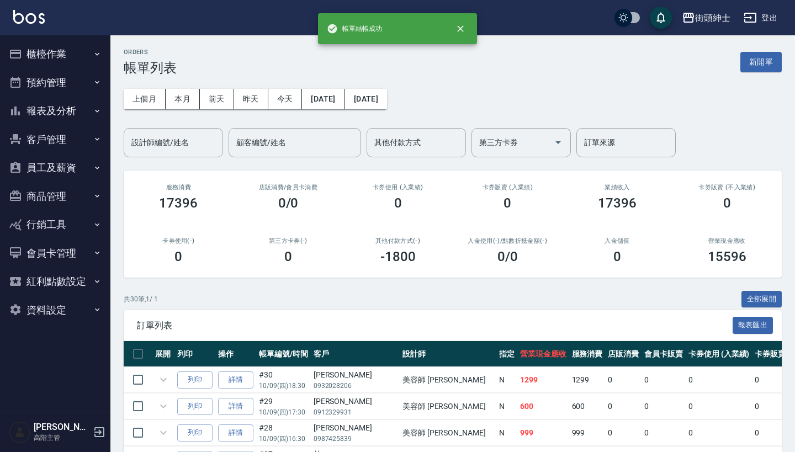
click at [70, 86] on button "預約管理" at bounding box center [55, 82] width 102 height 29
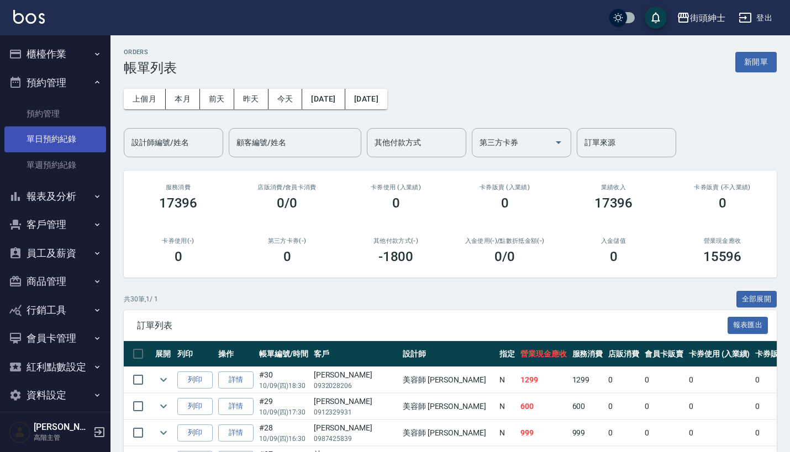
click at [79, 139] on link "單日預約紀錄" at bounding box center [55, 138] width 102 height 25
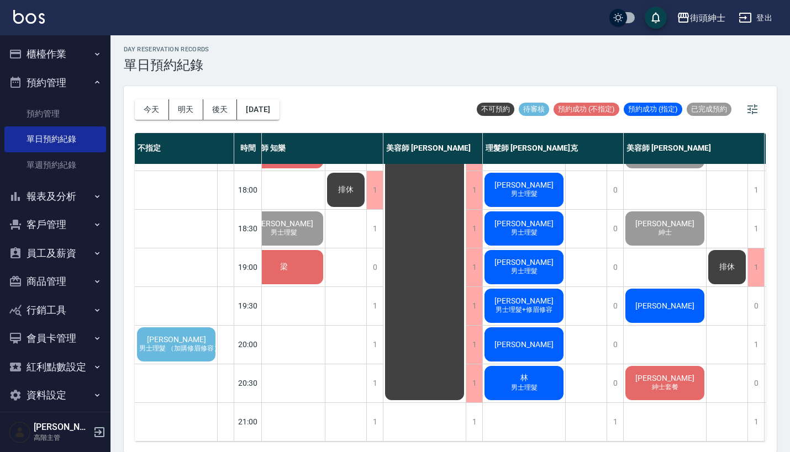
scroll to position [543, 0]
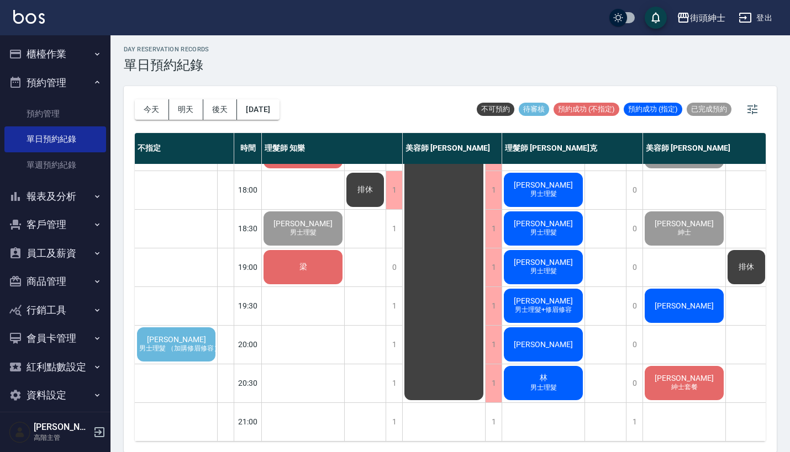
click at [163, 327] on div "[PERSON_NAME] 男士理髮 （加購修眉修容）" at bounding box center [176, 345] width 82 height 38
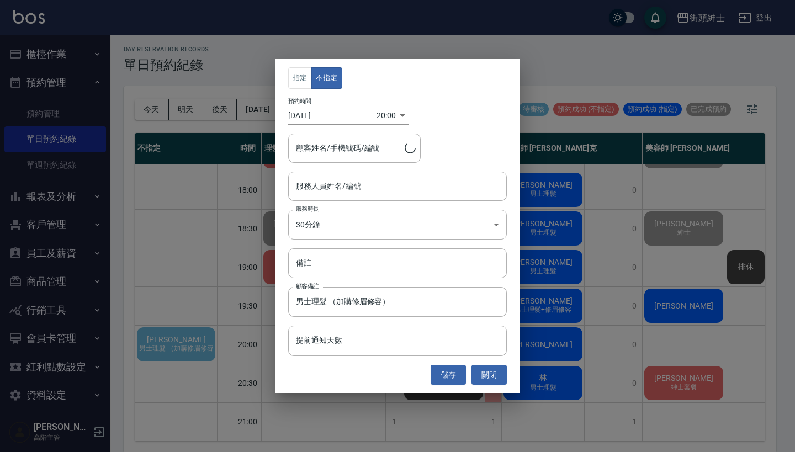
type input "[PERSON_NAME]/0975238576"
click at [387, 186] on input "服務人員姓名/編號" at bounding box center [397, 186] width 209 height 19
click at [668, 224] on div "指定 不指定 預約時間 [DATE] 20:00 1760011200000 顧客姓名/手機號碼/編號 [PERSON_NAME]/0975238576 顧客…" at bounding box center [397, 226] width 795 height 452
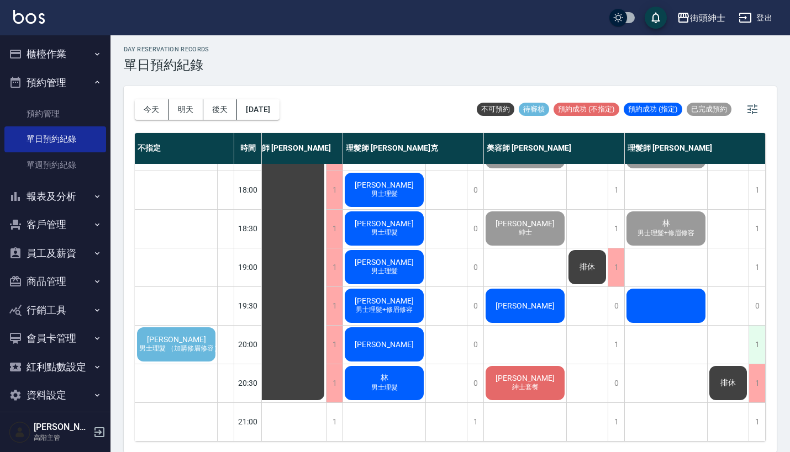
scroll to position [541, 165]
click at [749, 331] on div "1" at bounding box center [756, 345] width 17 height 38
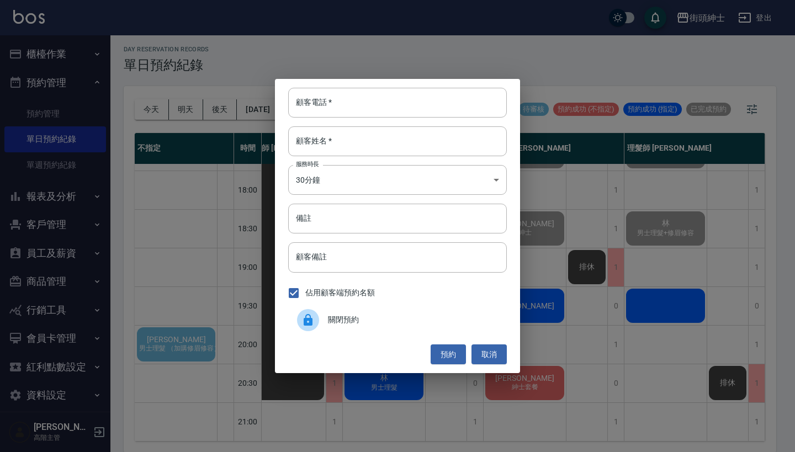
click at [362, 319] on span "關閉預約" at bounding box center [413, 320] width 170 height 12
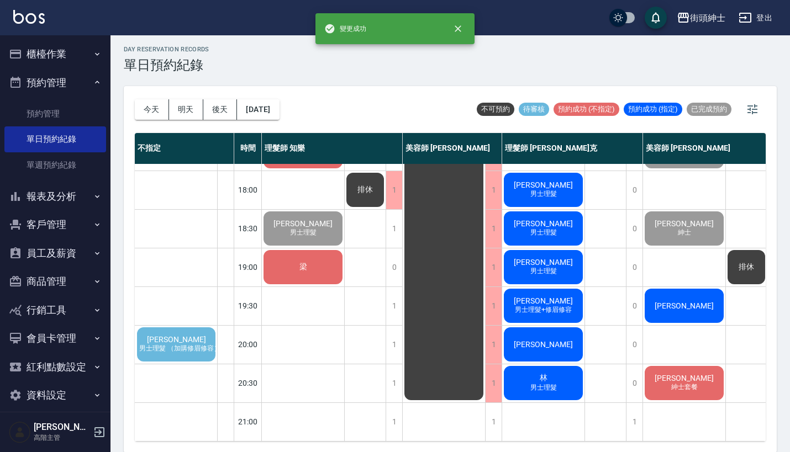
scroll to position [541, 0]
click at [184, 336] on span "[PERSON_NAME]" at bounding box center [176, 339] width 63 height 9
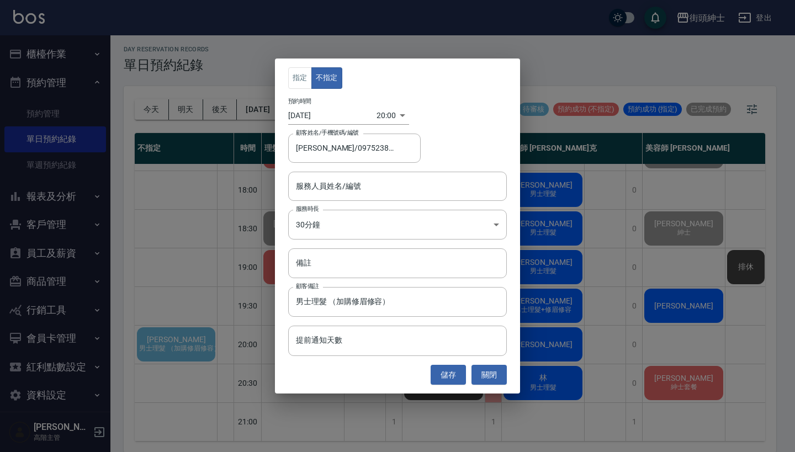
click at [358, 186] on input "服務人員姓名/編號" at bounding box center [397, 186] width 209 height 19
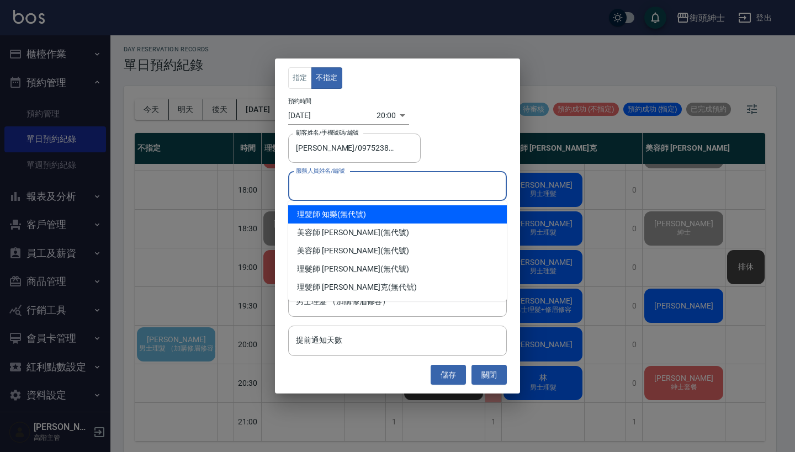
click at [355, 219] on div "理髮師 知樂 (無代號)" at bounding box center [397, 214] width 219 height 18
type input "理髮師 知樂(無代號)"
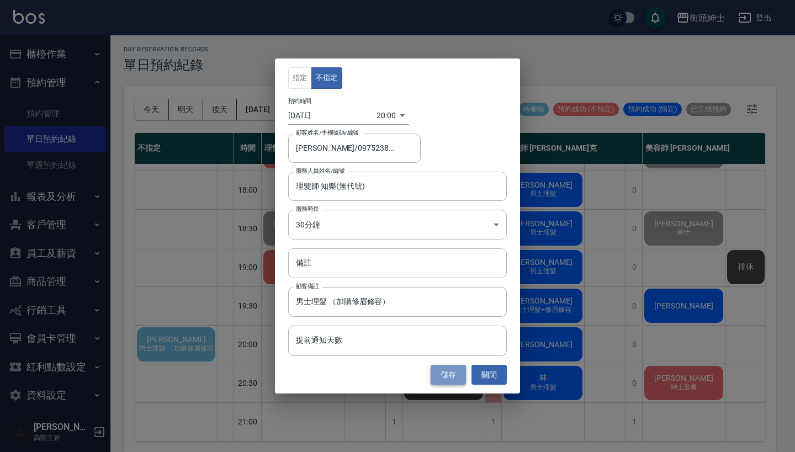
click at [451, 375] on button "儲存" at bounding box center [448, 375] width 35 height 20
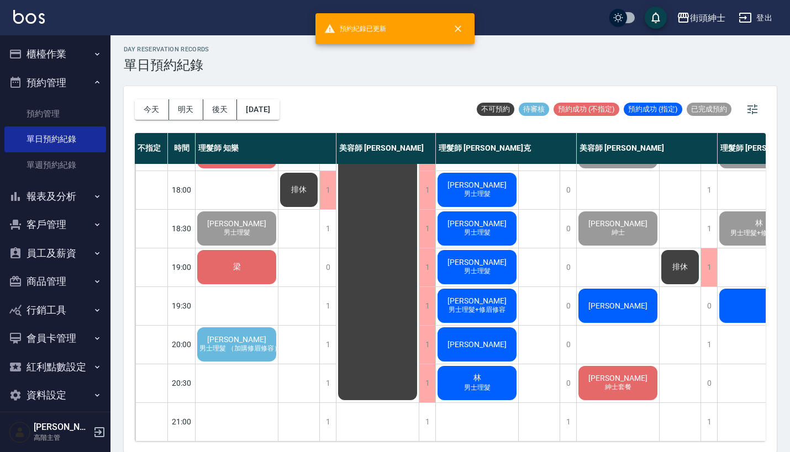
click at [236, 344] on span "男士理髮 （加購修眉修容）" at bounding box center [240, 348] width 86 height 9
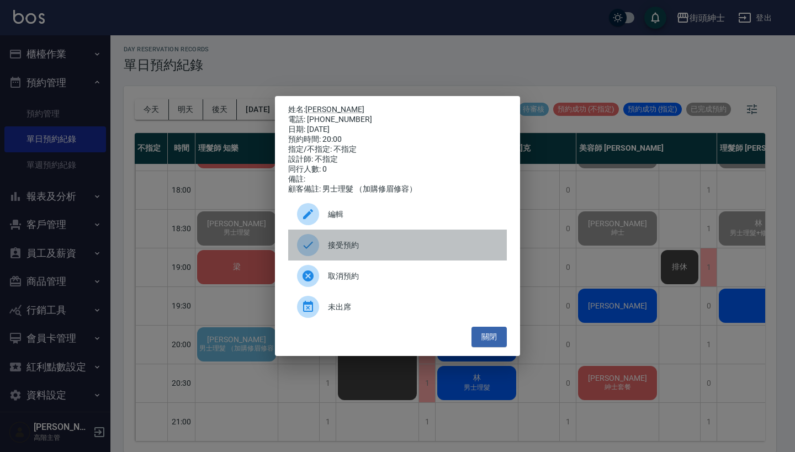
click at [377, 249] on span "接受預約" at bounding box center [413, 246] width 170 height 12
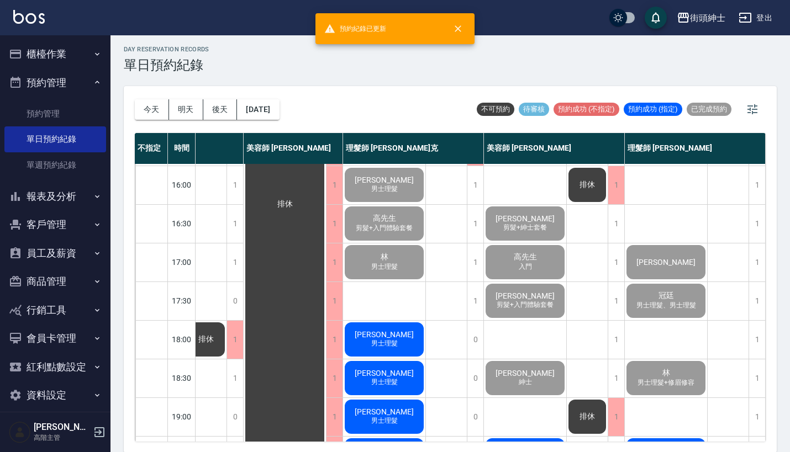
scroll to position [385, 98]
click at [73, 50] on button "櫃檯作業" at bounding box center [55, 54] width 102 height 29
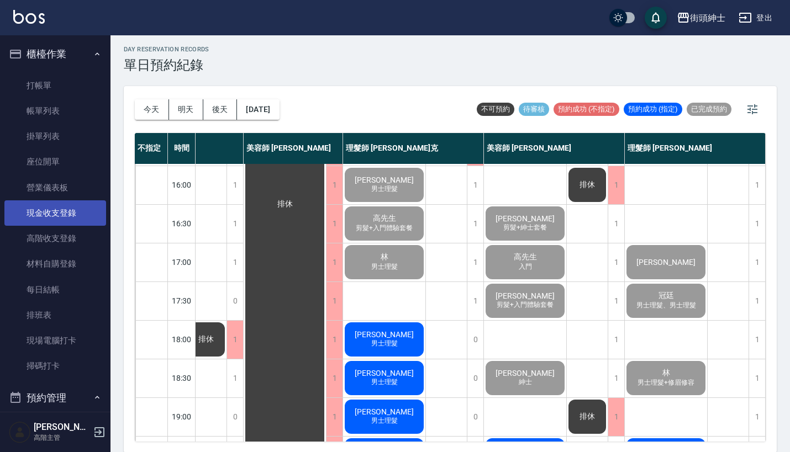
click at [72, 211] on link "現金收支登錄" at bounding box center [55, 212] width 102 height 25
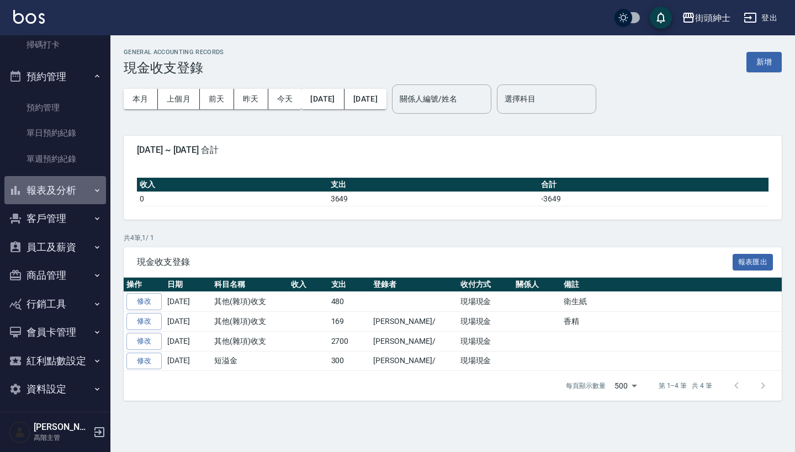
click at [76, 181] on button "報表及分析" at bounding box center [55, 190] width 102 height 29
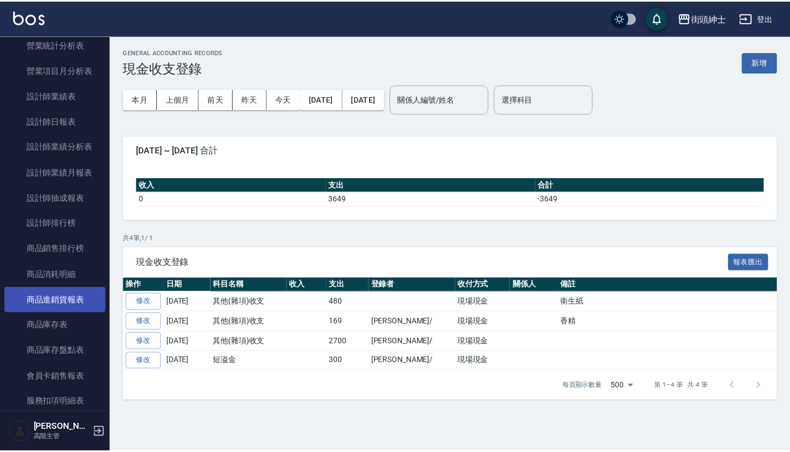
scroll to position [804, 0]
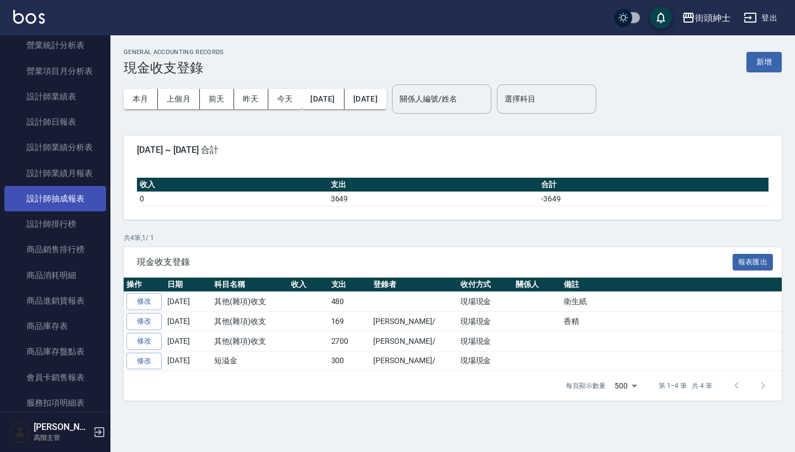
click at [66, 197] on link "設計師抽成報表" at bounding box center [55, 198] width 102 height 25
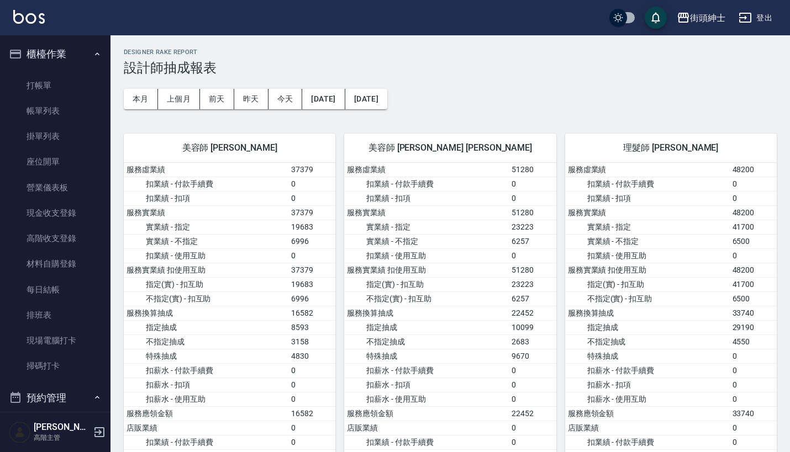
click at [70, 56] on button "櫃檯作業" at bounding box center [55, 54] width 102 height 29
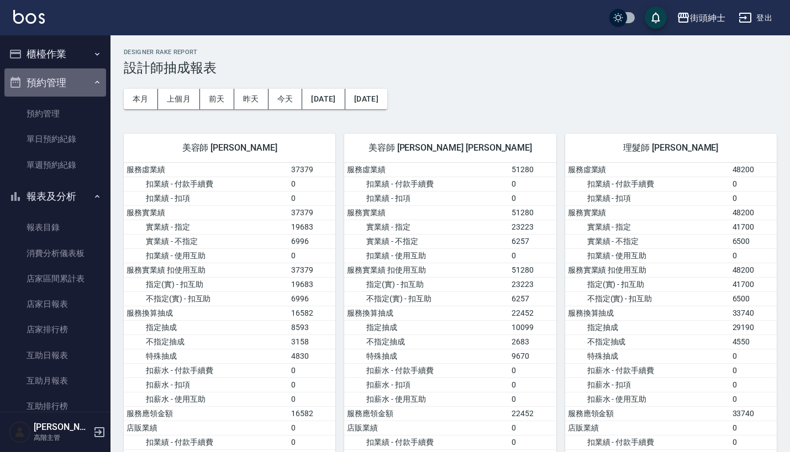
click at [73, 82] on button "預約管理" at bounding box center [55, 82] width 102 height 29
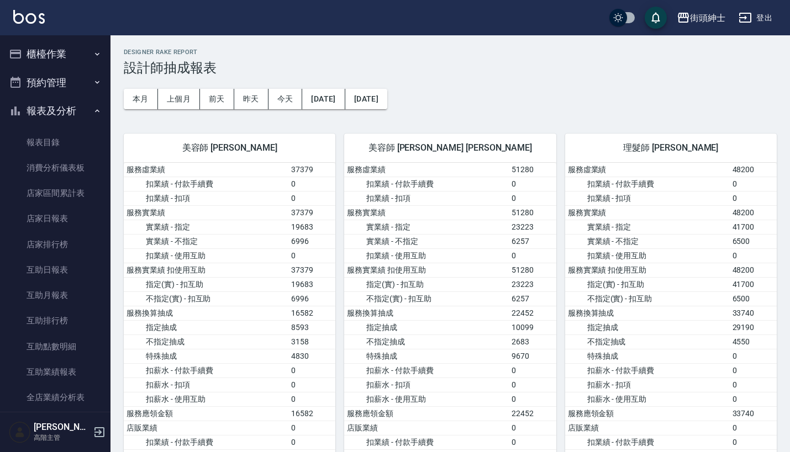
click at [65, 109] on button "報表及分析" at bounding box center [55, 111] width 102 height 29
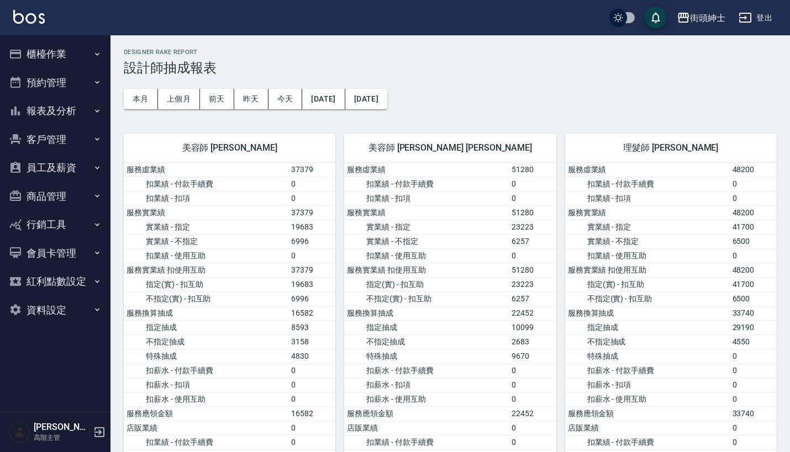
click at [78, 67] on button "櫃檯作業" at bounding box center [55, 54] width 102 height 29
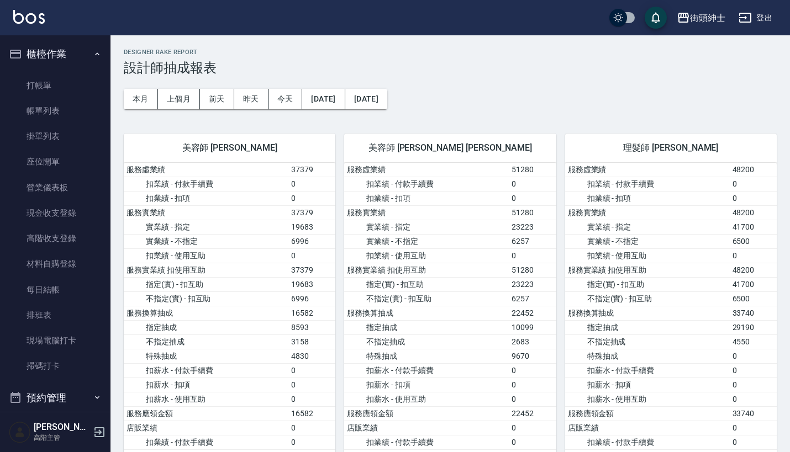
click at [79, 63] on button "櫃檯作業" at bounding box center [55, 54] width 102 height 29
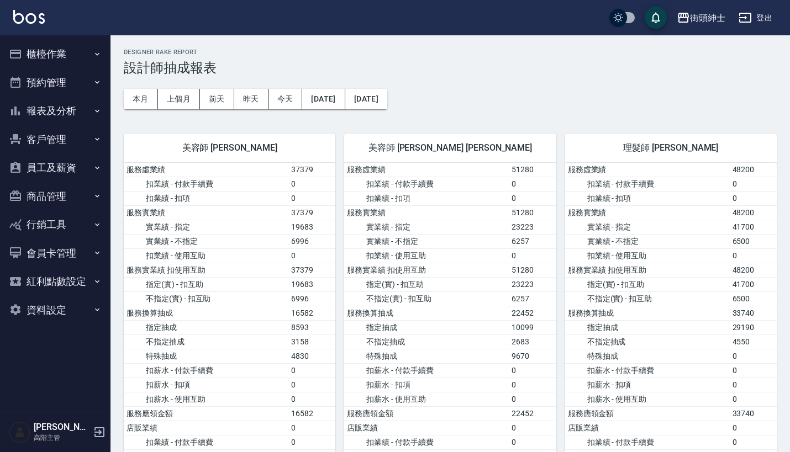
click at [83, 85] on button "預約管理" at bounding box center [55, 82] width 102 height 29
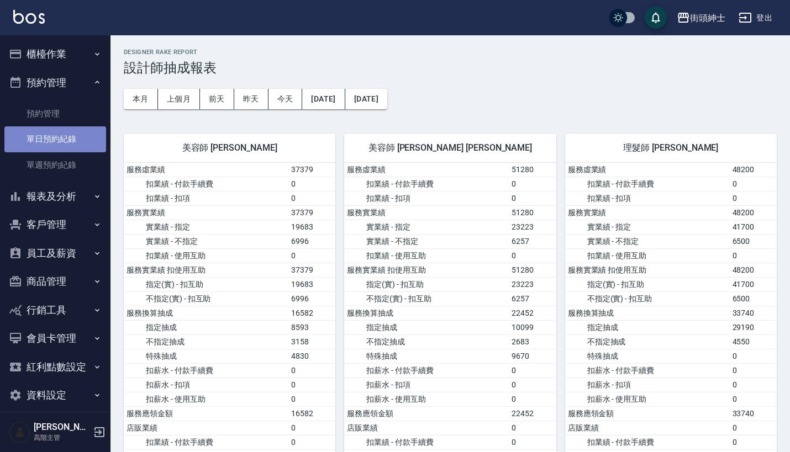
click at [78, 138] on link "單日預約紀錄" at bounding box center [55, 138] width 102 height 25
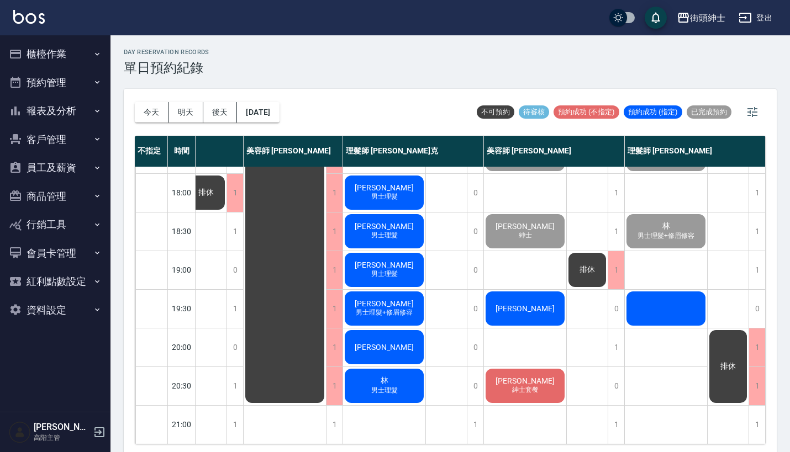
scroll to position [536, 98]
